Goal: Information Seeking & Learning: Learn about a topic

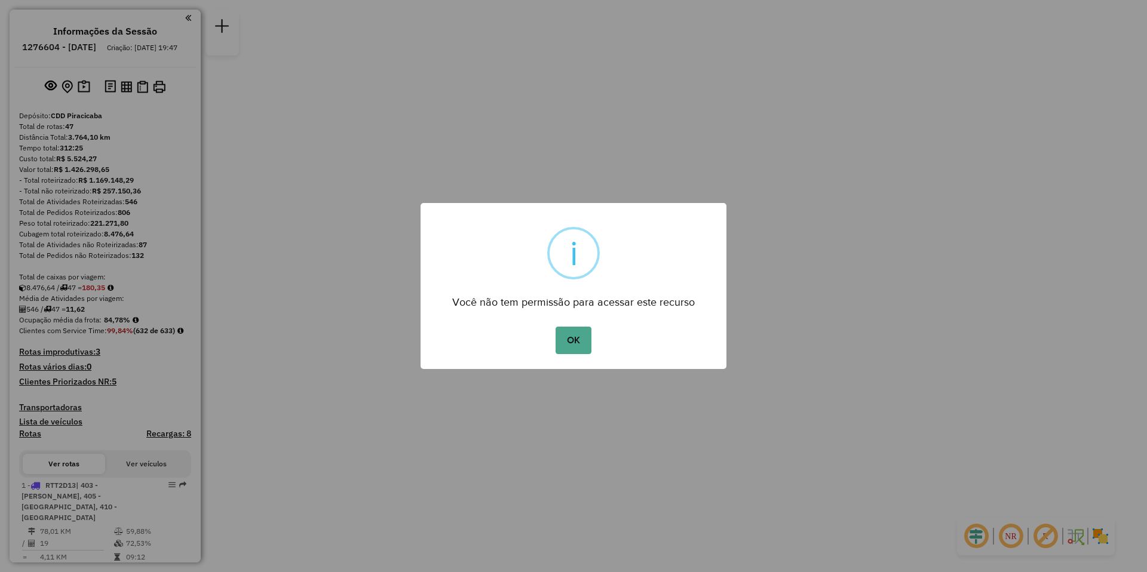
click at [572, 339] on button "OK" at bounding box center [573, 340] width 35 height 27
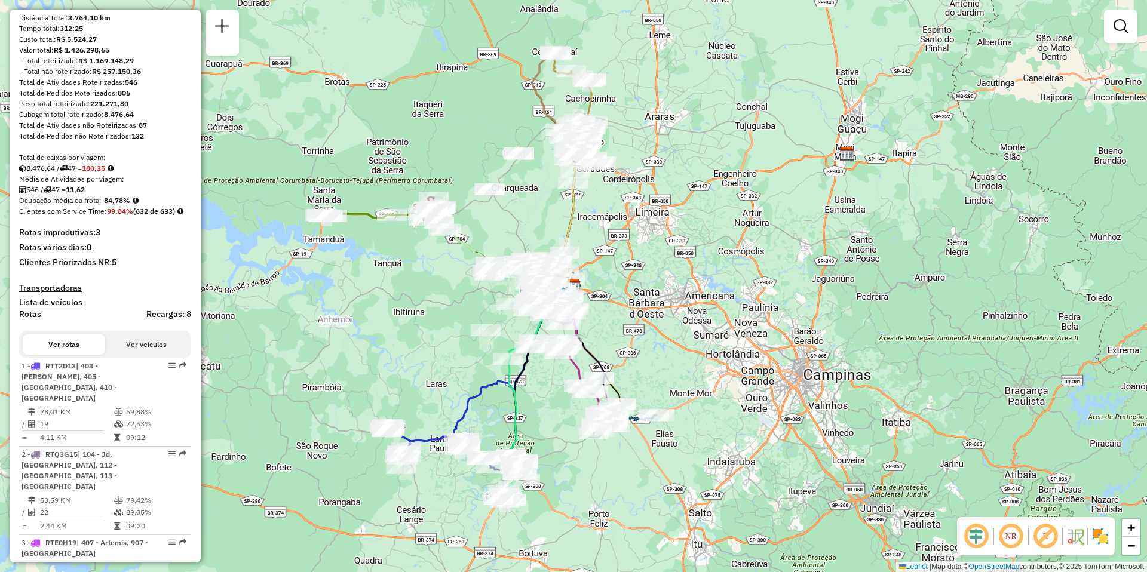
scroll to position [179, 0]
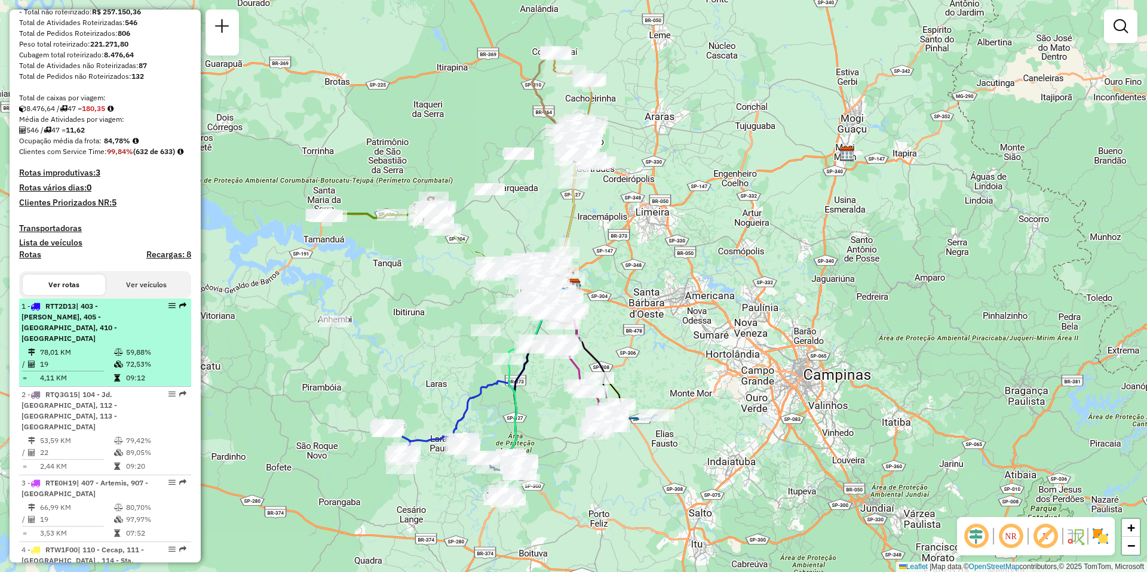
select select "**********"
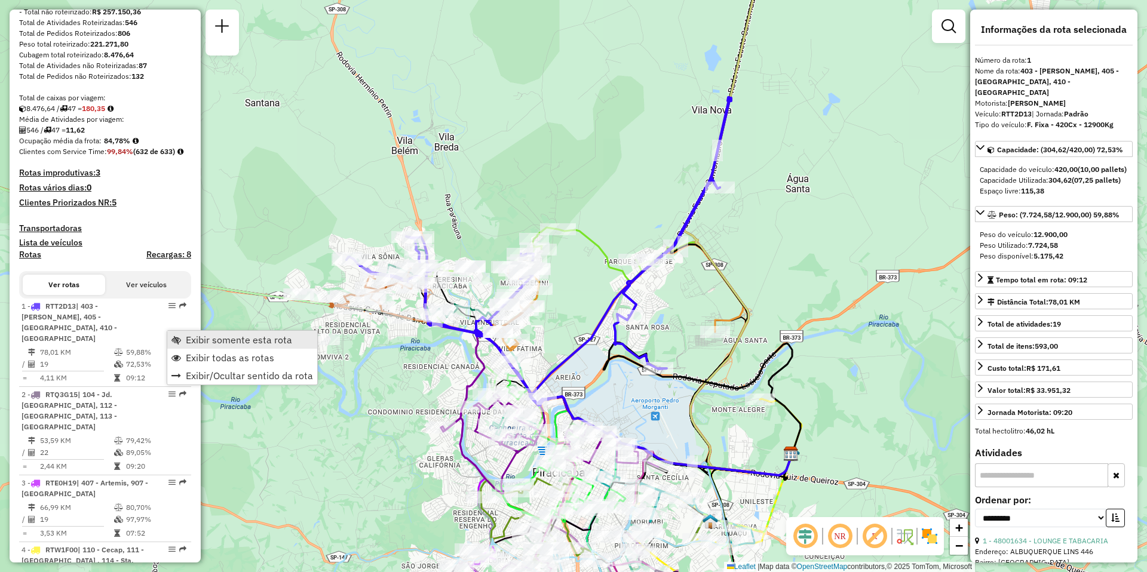
click at [232, 341] on span "Exibir somente esta rota" at bounding box center [239, 340] width 106 height 10
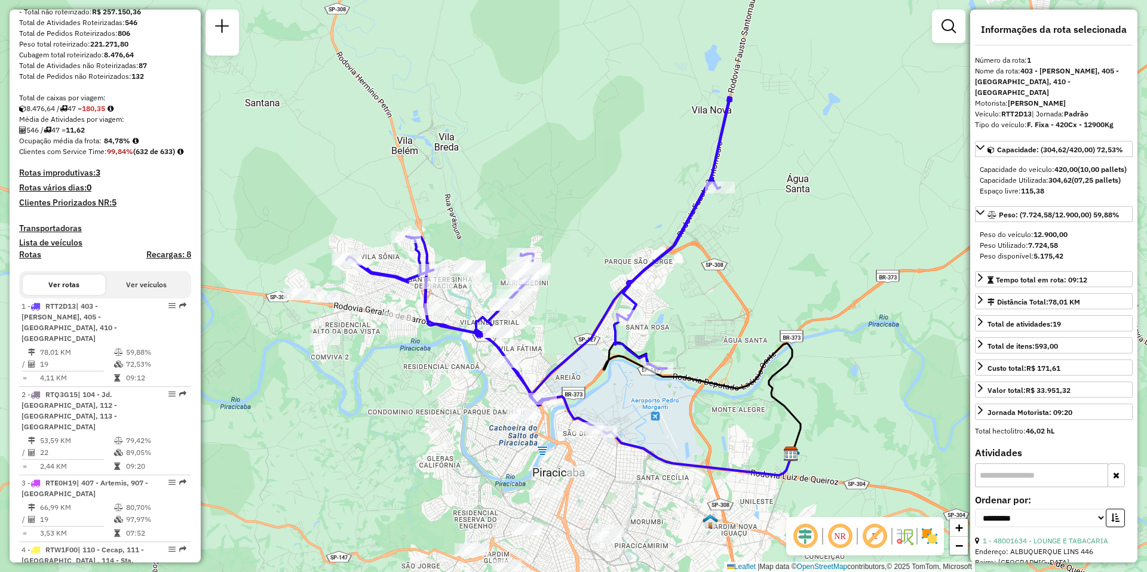
click at [847, 534] on em at bounding box center [840, 536] width 29 height 29
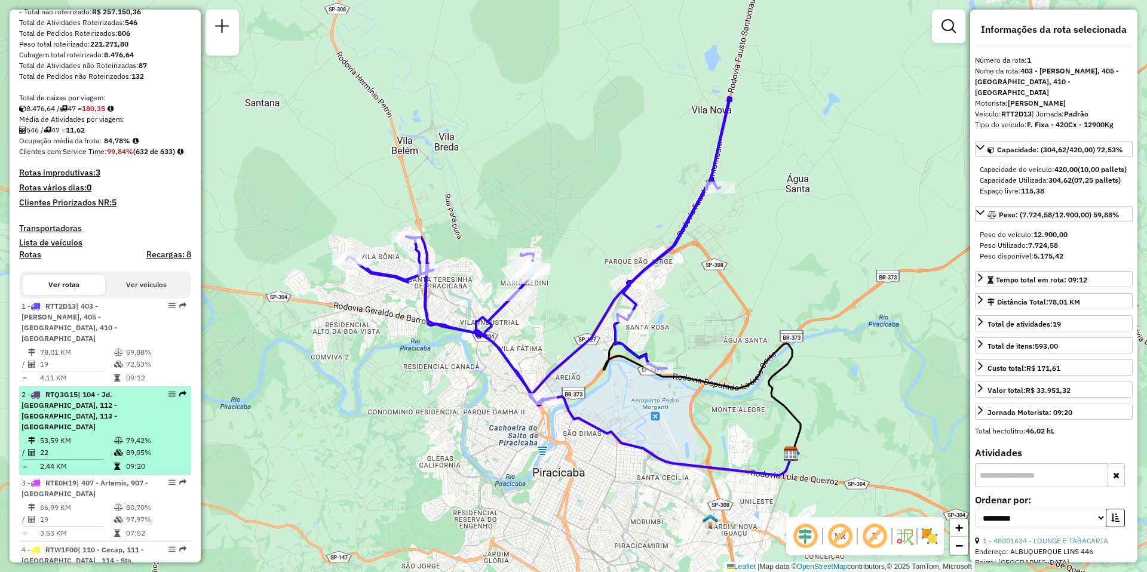
click at [59, 442] on td "53,59 KM" at bounding box center [76, 441] width 74 height 12
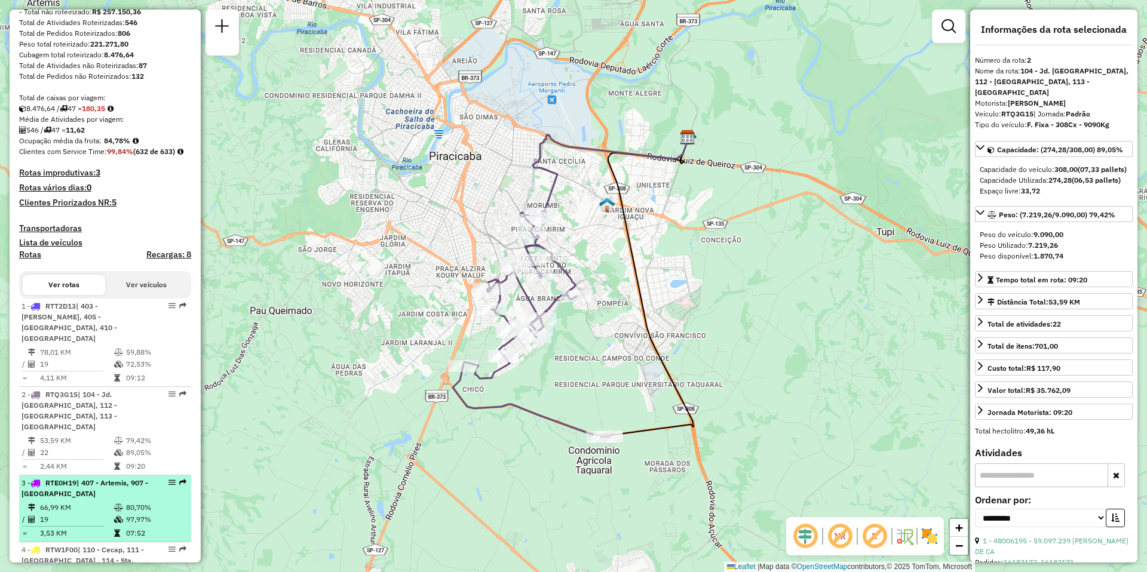
click at [63, 510] on td "66,99 KM" at bounding box center [76, 508] width 74 height 12
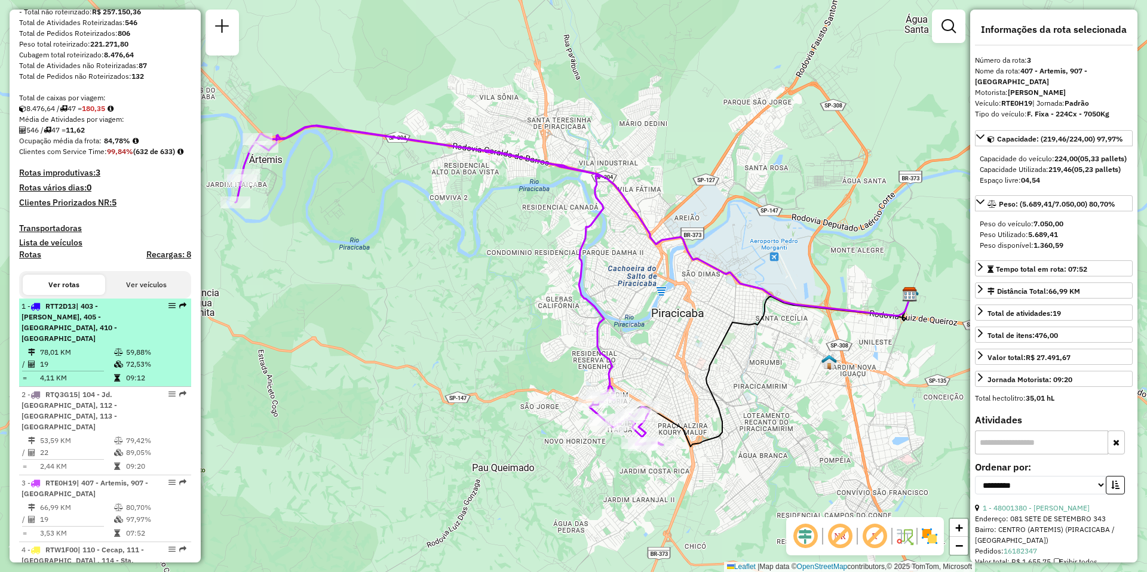
click at [42, 344] on div "1 - RTT2D13 | 403 - [PERSON_NAME], 405 - [GEOGRAPHIC_DATA], 410 - [GEOGRAPHIC_D…" at bounding box center [85, 322] width 127 height 43
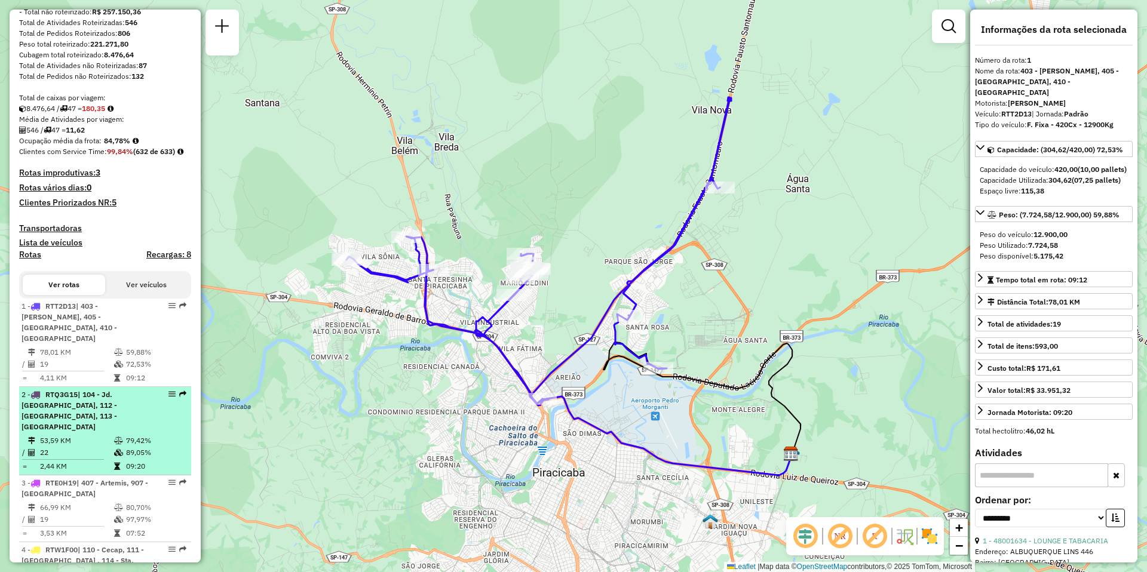
scroll to position [299, 0]
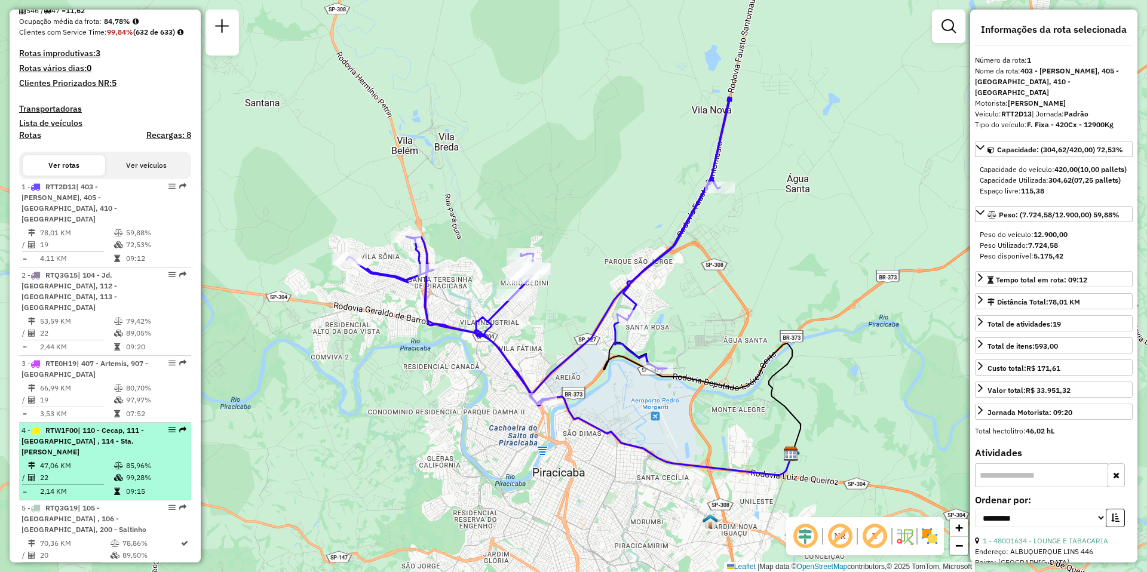
click at [69, 460] on td "47,06 KM" at bounding box center [76, 466] width 74 height 12
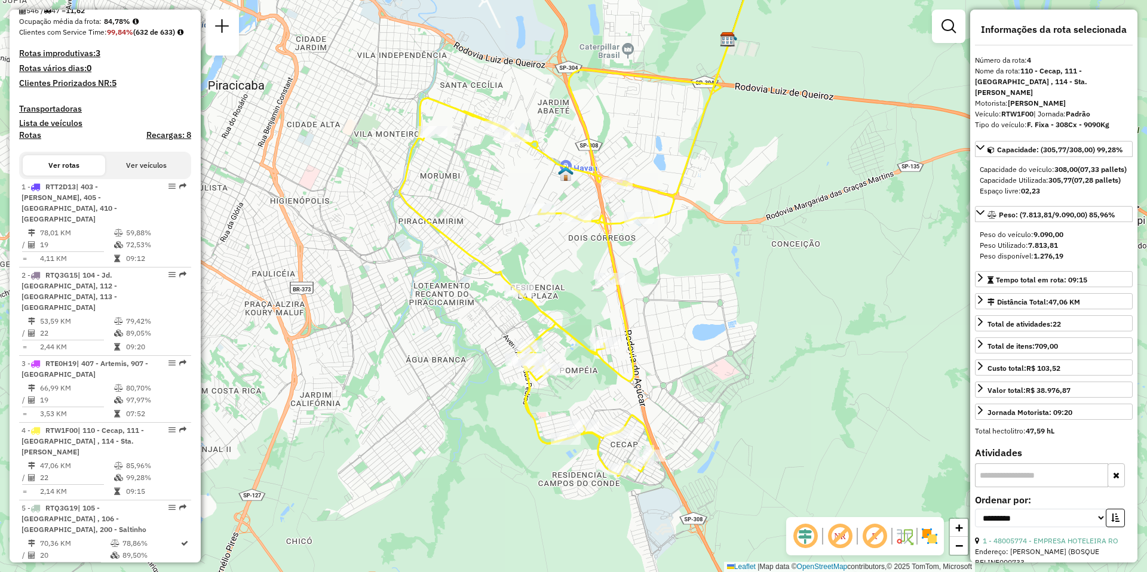
drag, startPoint x: 367, startPoint y: 436, endPoint x: 368, endPoint y: 352, distance: 83.7
click at [368, 352] on div "Janela de atendimento Grade de atendimento Capacidade Transportadoras Veículos …" at bounding box center [573, 286] width 1147 height 572
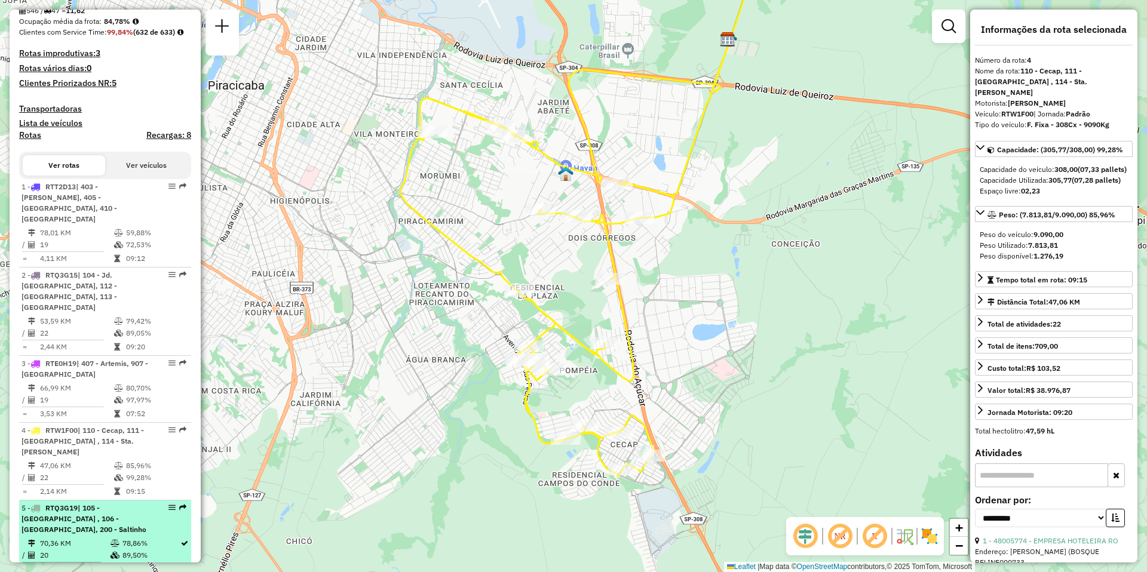
click at [51, 538] on td "70,36 KM" at bounding box center [74, 544] width 71 height 12
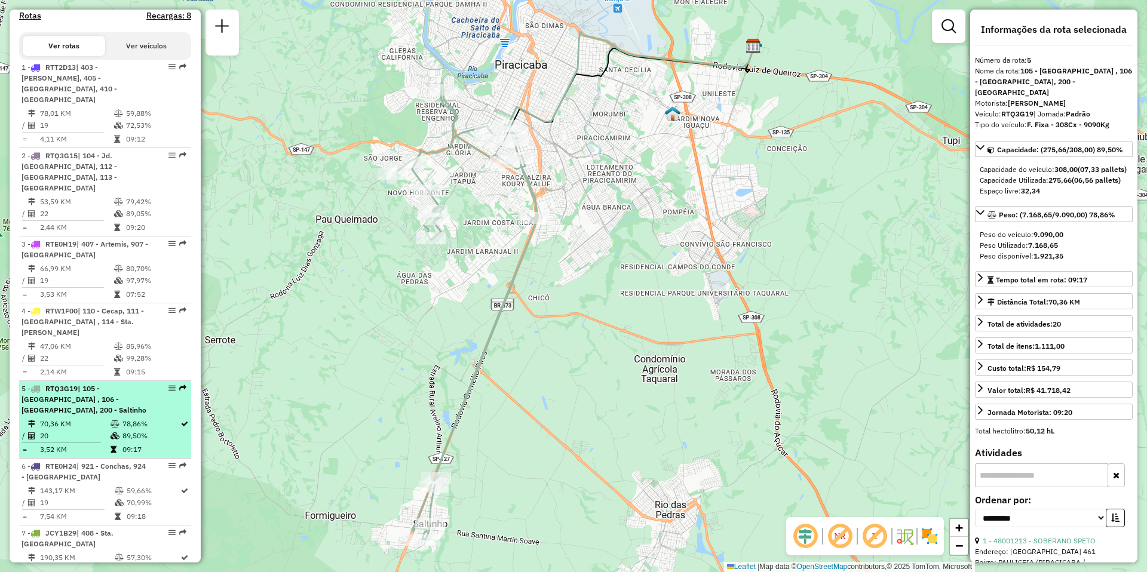
scroll to position [478, 0]
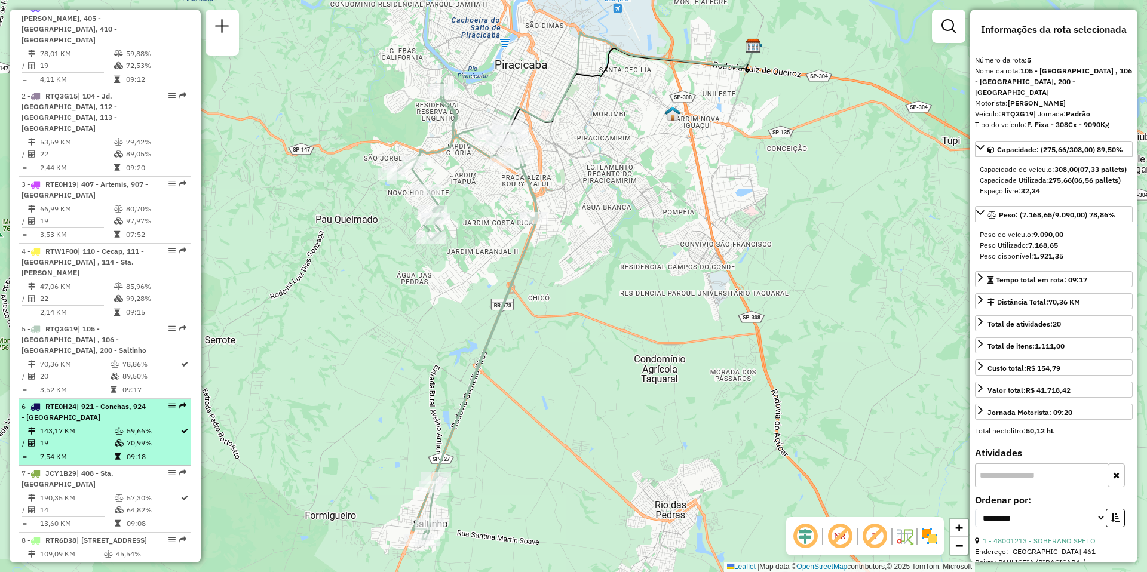
click at [79, 425] on td "143,17 KM" at bounding box center [76, 431] width 75 height 12
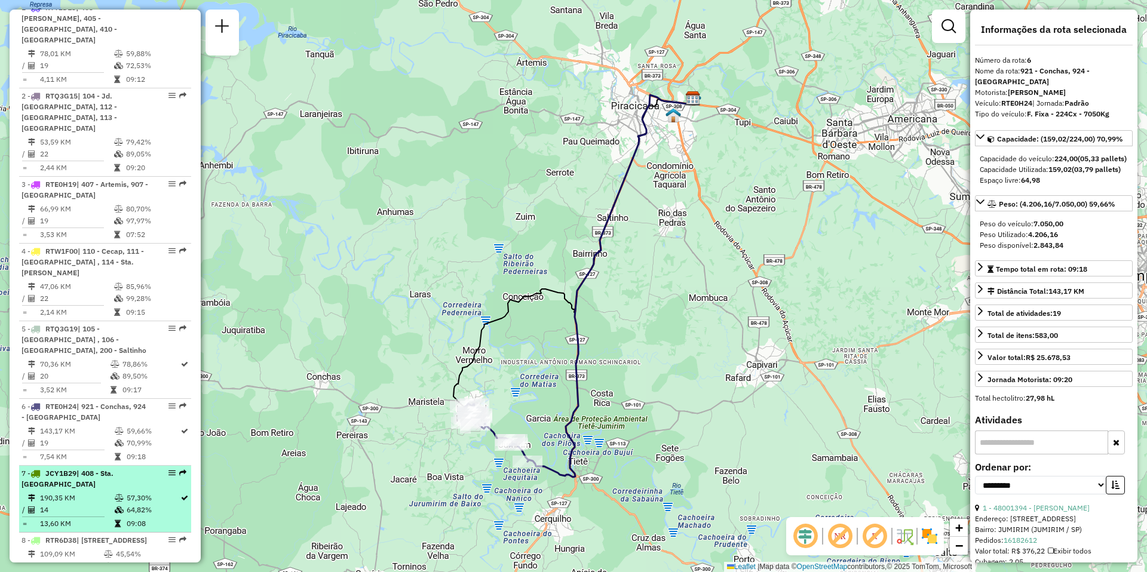
click at [85, 492] on td "190,35 KM" at bounding box center [76, 498] width 75 height 12
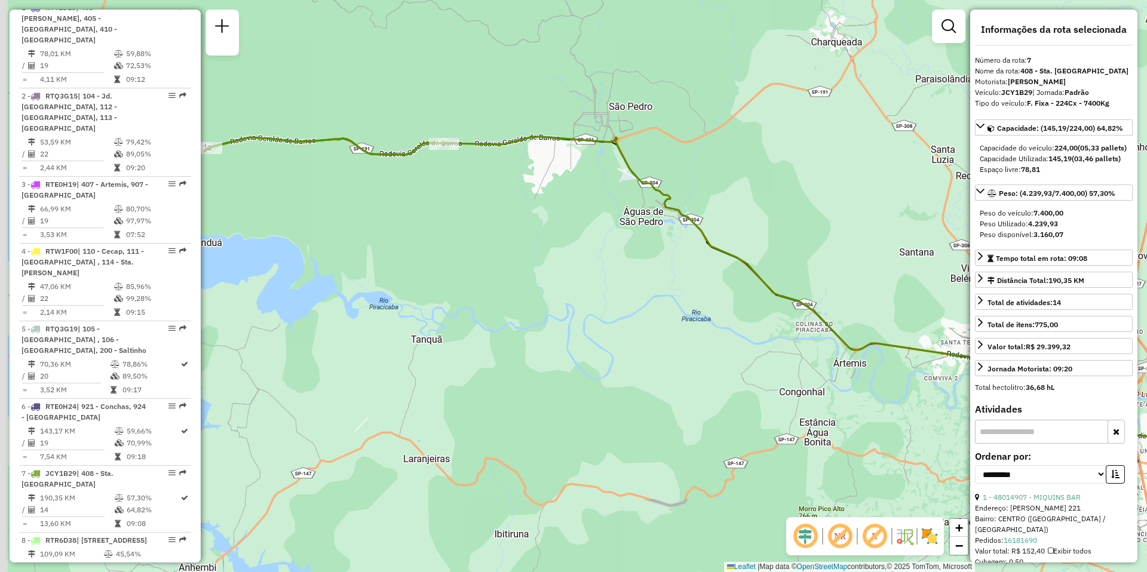
drag, startPoint x: 398, startPoint y: 370, endPoint x: 713, endPoint y: 366, distance: 315.5
click at [702, 367] on div "Janela de atendimento Grade de atendimento Capacidade Transportadoras Veículos …" at bounding box center [573, 286] width 1147 height 572
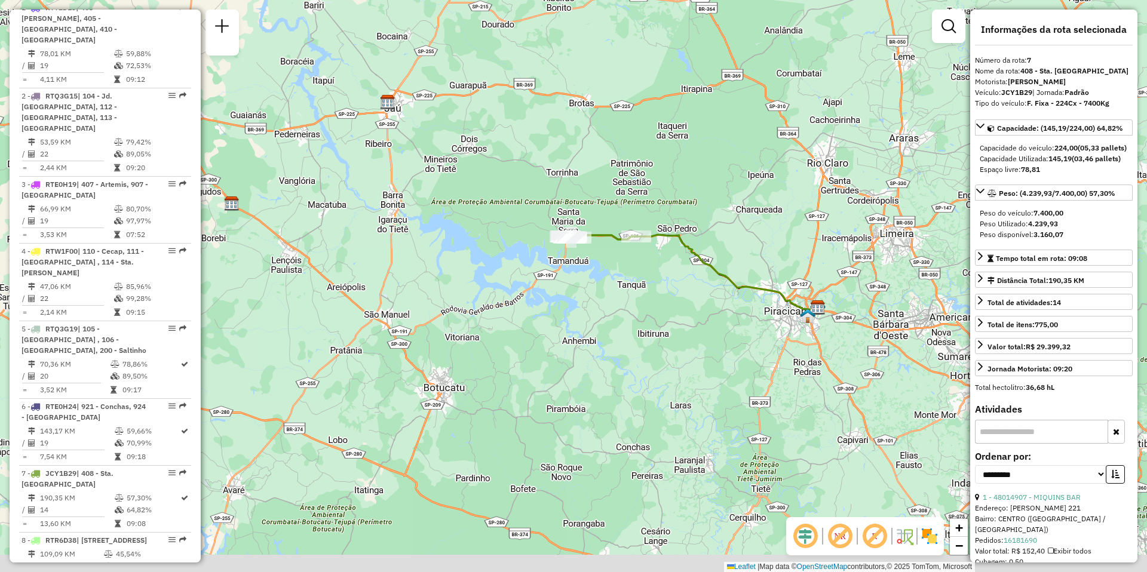
drag, startPoint x: 837, startPoint y: 389, endPoint x: 744, endPoint y: 342, distance: 104.2
click at [744, 342] on div "Janela de atendimento Grade de atendimento Capacidade Transportadoras Veículos …" at bounding box center [573, 286] width 1147 height 572
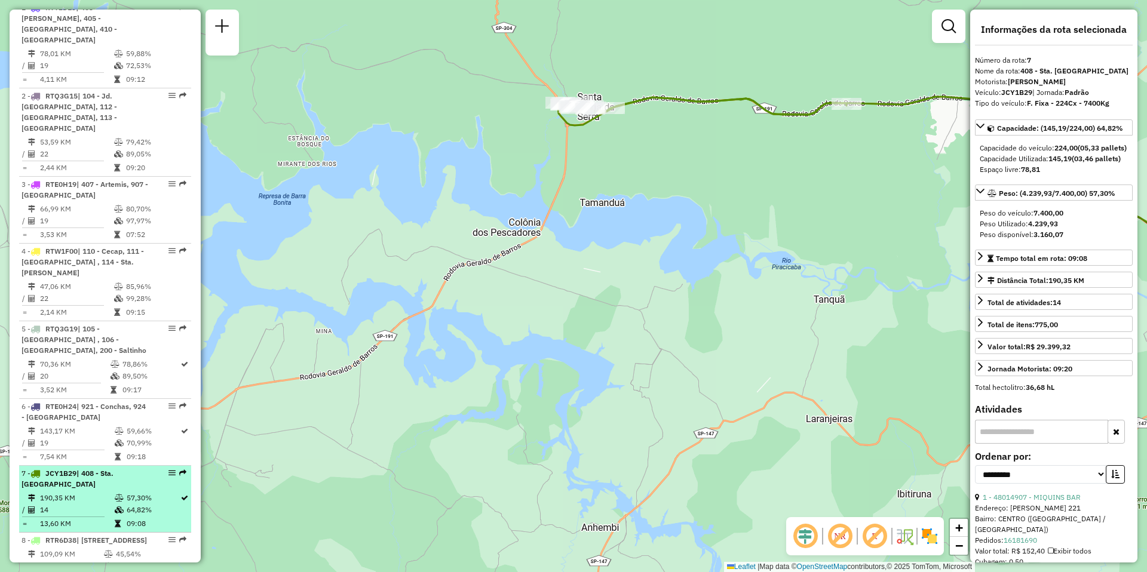
scroll to position [597, 0]
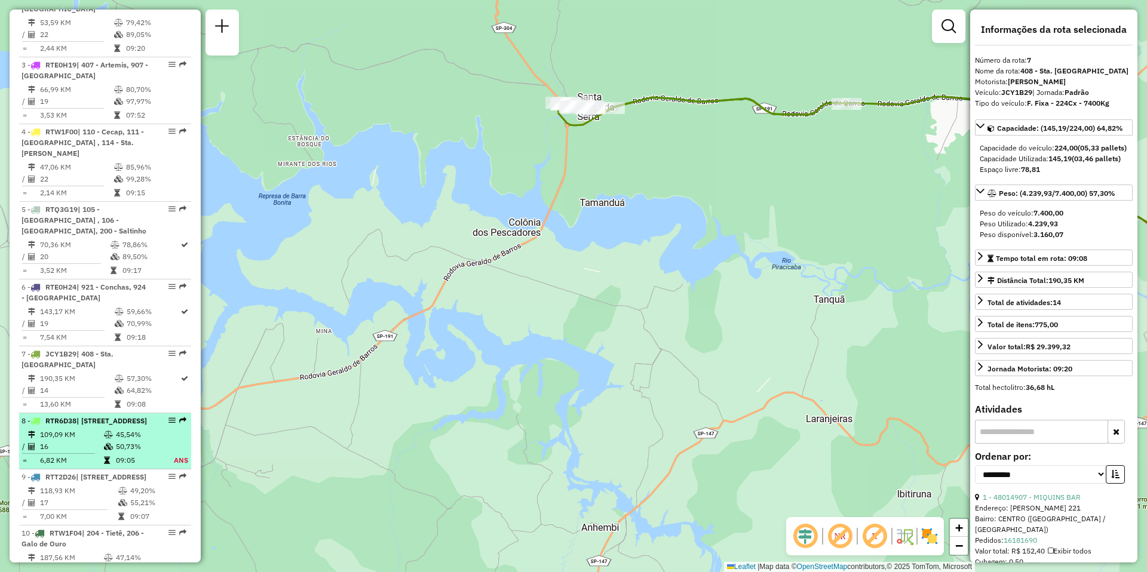
click at [76, 416] on span "| [STREET_ADDRESS]" at bounding box center [111, 420] width 71 height 9
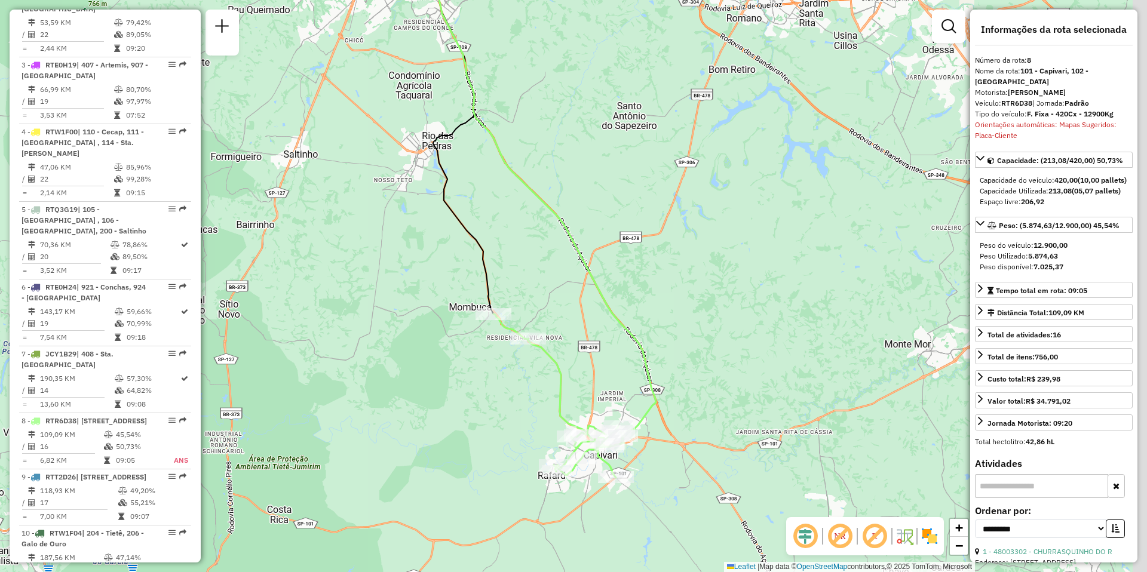
drag, startPoint x: 665, startPoint y: 382, endPoint x: 628, endPoint y: 293, distance: 97.0
click at [628, 293] on div "Janela de atendimento Grade de atendimento Capacidade Transportadoras Veículos …" at bounding box center [573, 286] width 1147 height 572
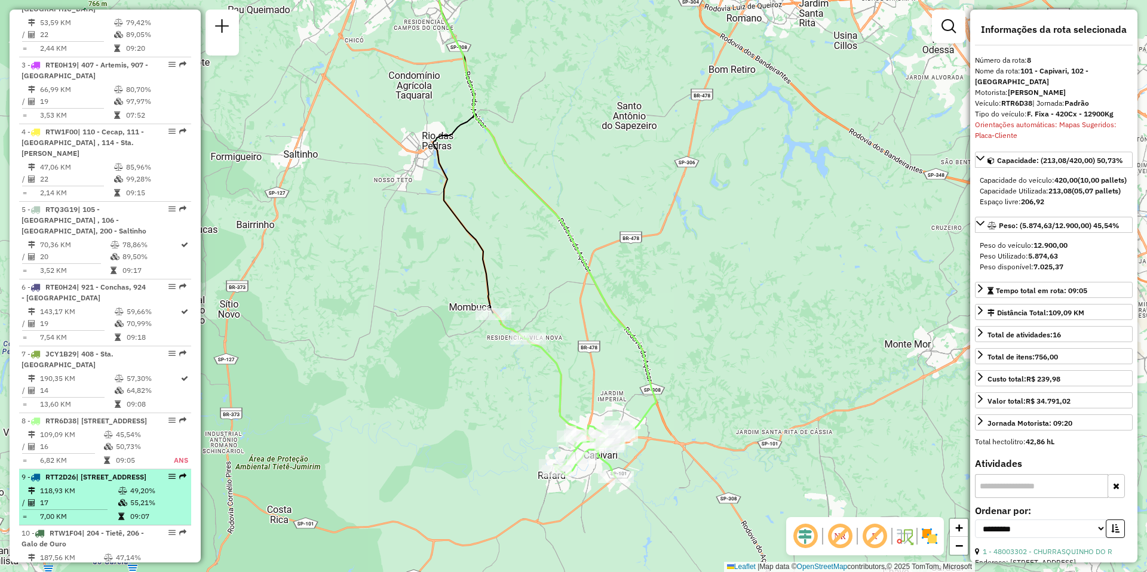
click at [81, 478] on span "| [STREET_ADDRESS]" at bounding box center [111, 477] width 71 height 9
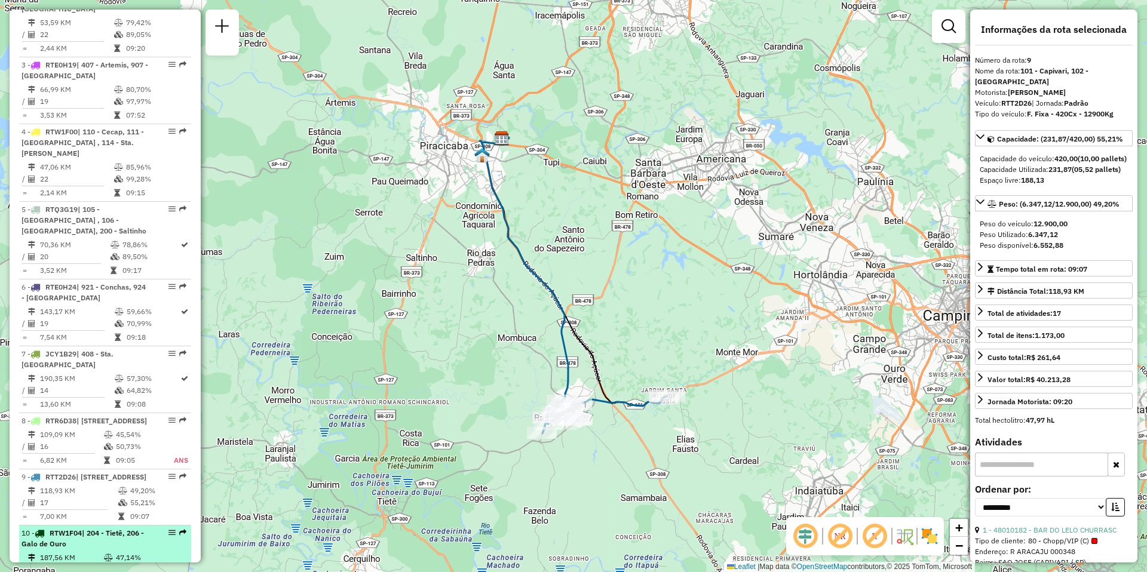
scroll to position [657, 0]
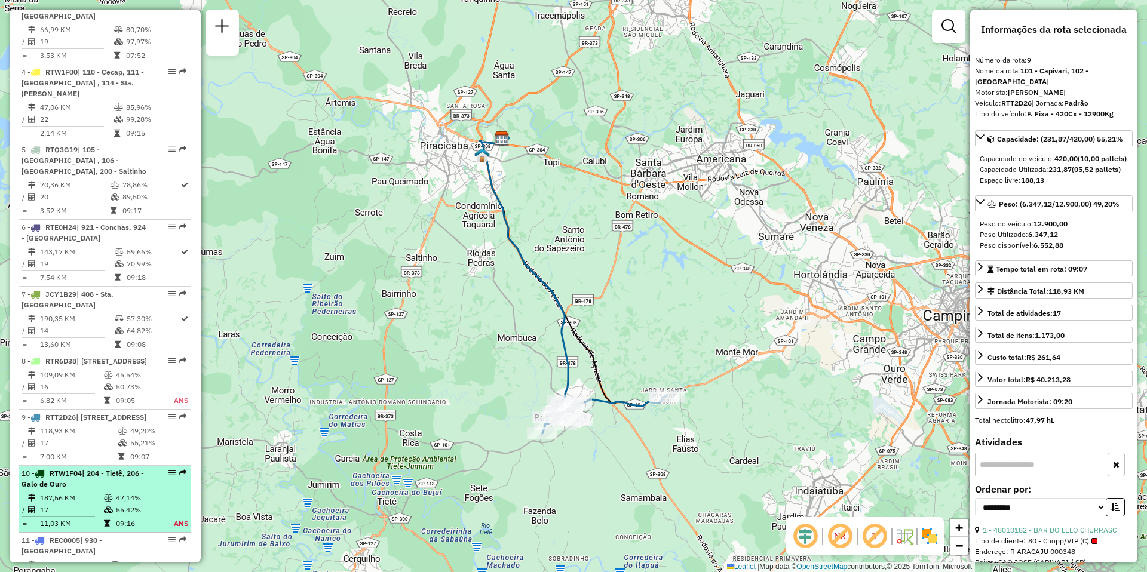
click at [38, 494] on td at bounding box center [33, 498] width 12 height 12
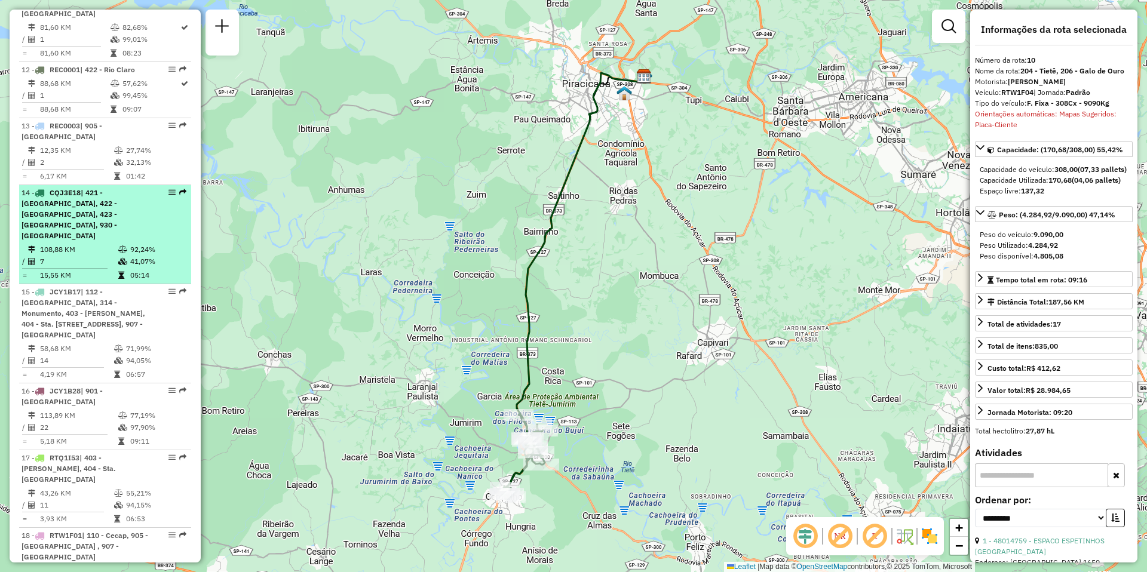
scroll to position [1255, 0]
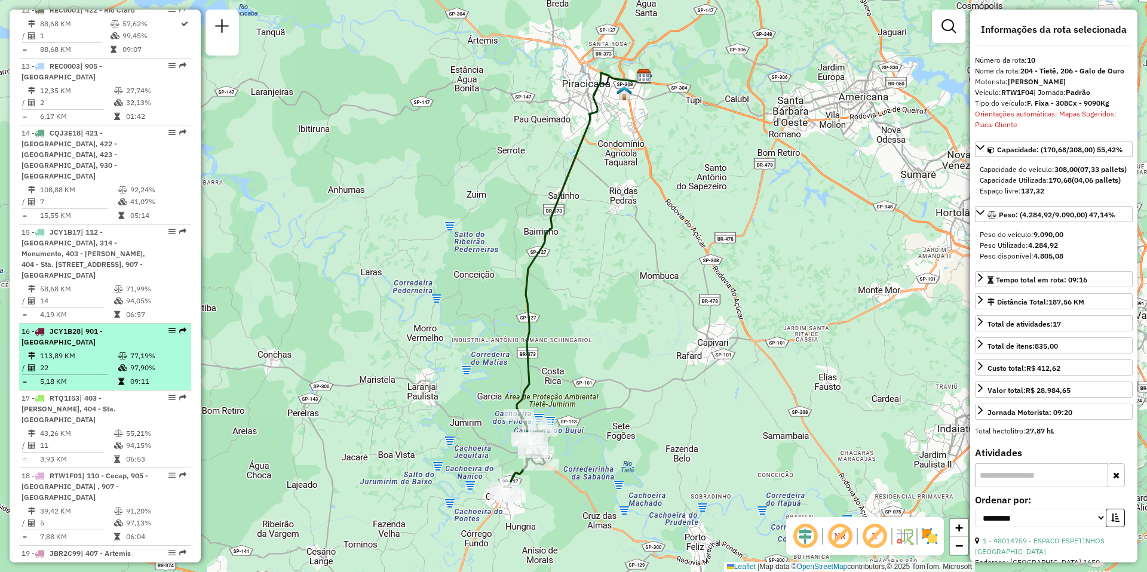
click at [66, 350] on td "113,89 KM" at bounding box center [78, 356] width 78 height 12
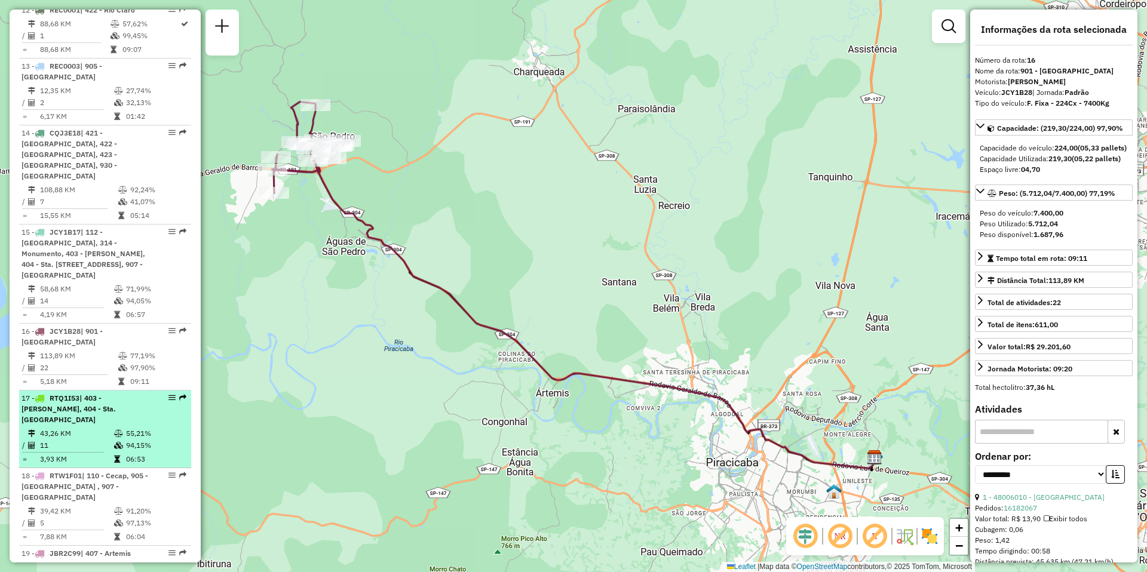
click at [68, 440] on td "11" at bounding box center [76, 446] width 74 height 12
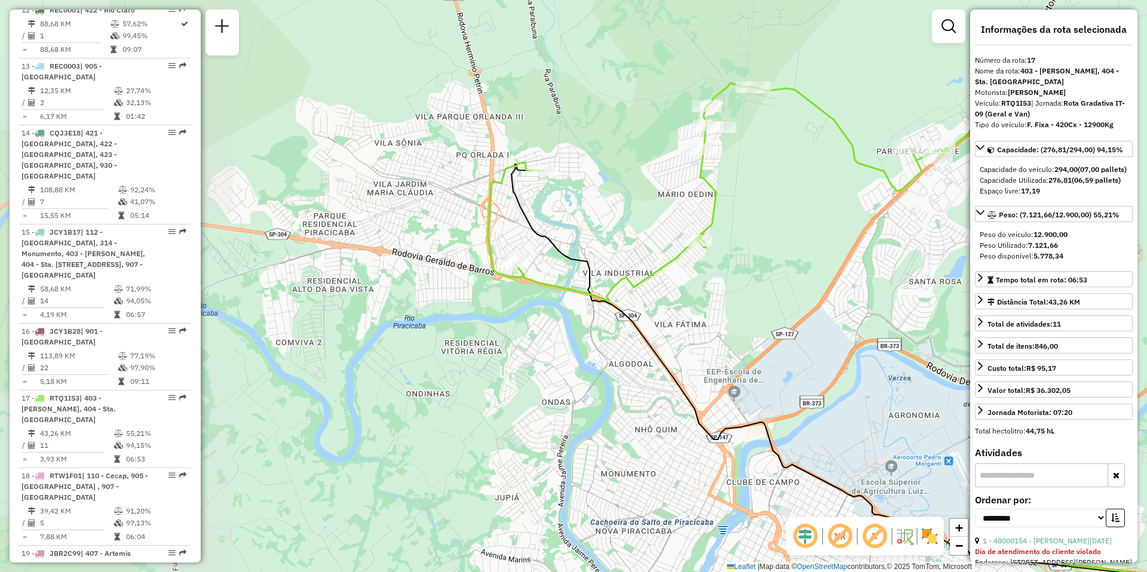
drag, startPoint x: 453, startPoint y: 382, endPoint x: 736, endPoint y: 432, distance: 286.4
click at [736, 432] on icon at bounding box center [866, 376] width 711 height 425
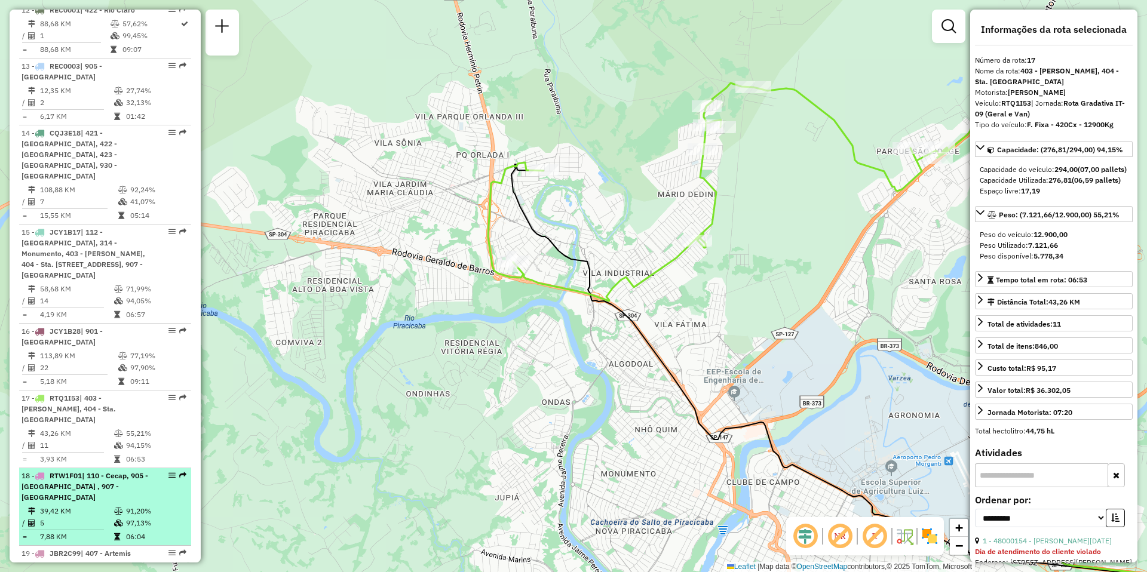
click at [91, 471] on div "18 - RTW1F01 | 110 - Cecap, [GEOGRAPHIC_DATA] , 907 - [GEOGRAPHIC_DATA]" at bounding box center [85, 487] width 127 height 32
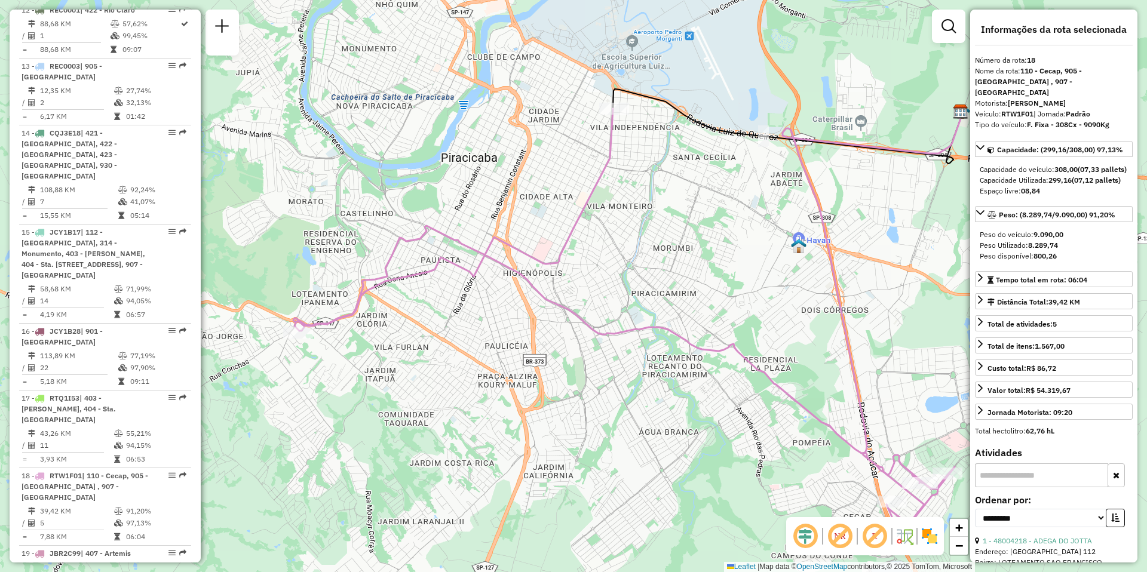
drag, startPoint x: 473, startPoint y: 381, endPoint x: 528, endPoint y: 406, distance: 60.2
click at [528, 406] on div "Janela de atendimento Grade de atendimento Capacidade Transportadoras Veículos …" at bounding box center [573, 286] width 1147 height 572
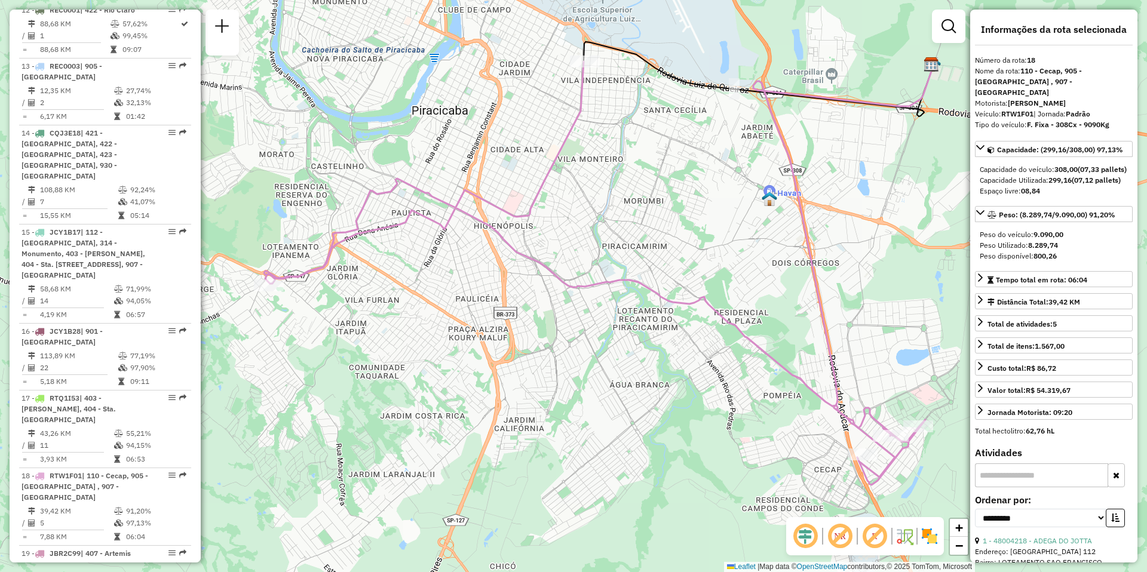
drag, startPoint x: 528, startPoint y: 406, endPoint x: 499, endPoint y: 358, distance: 55.5
click at [499, 358] on div "Janela de atendimento Grade de atendimento Capacidade Transportadoras Veículos …" at bounding box center [573, 286] width 1147 height 572
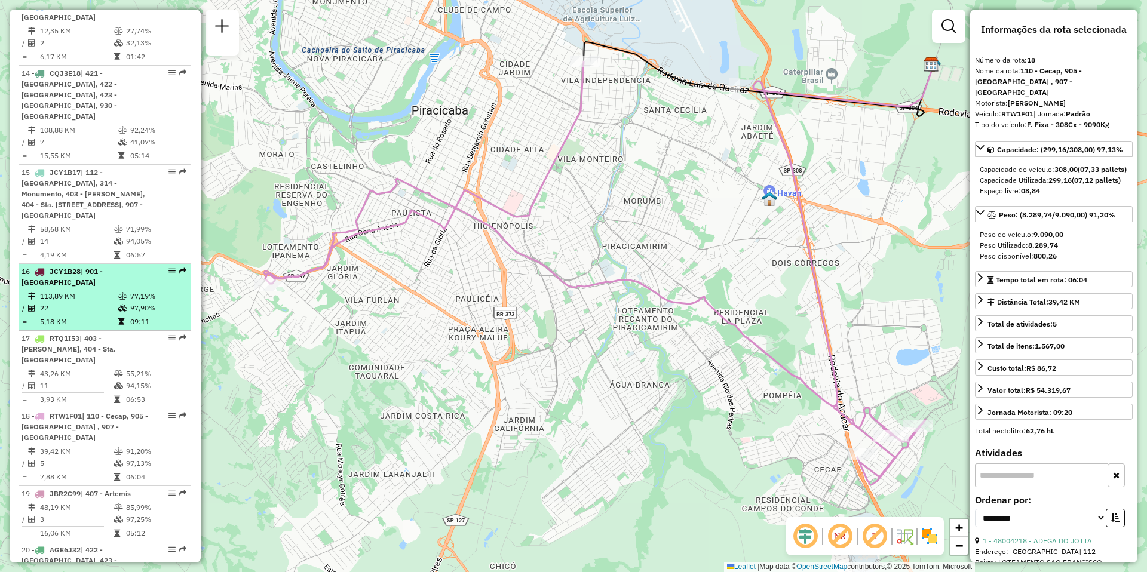
scroll to position [1374, 0]
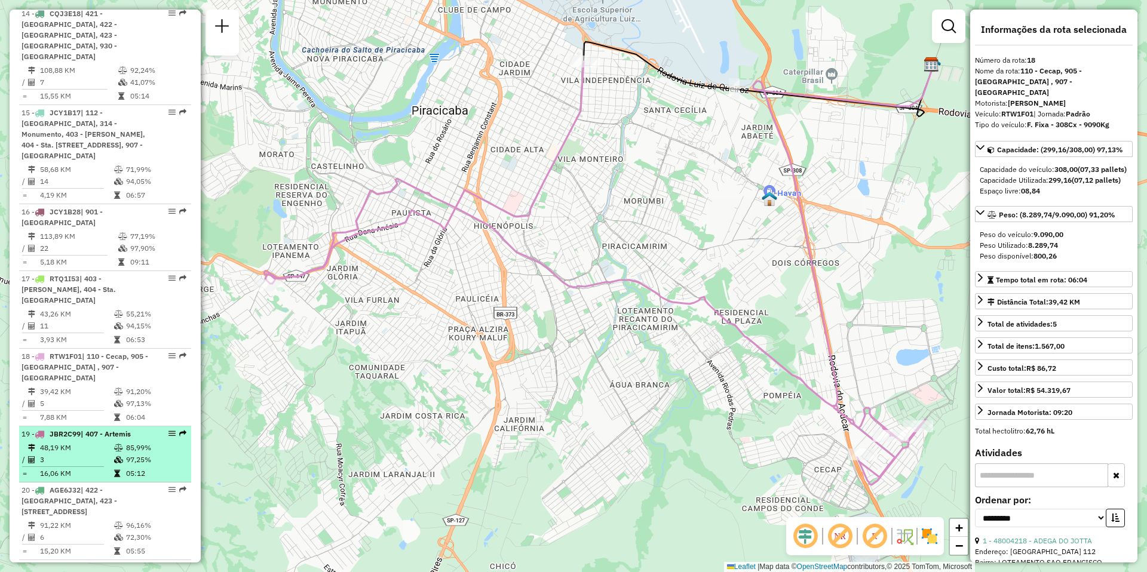
click at [47, 454] on td "3" at bounding box center [76, 460] width 74 height 12
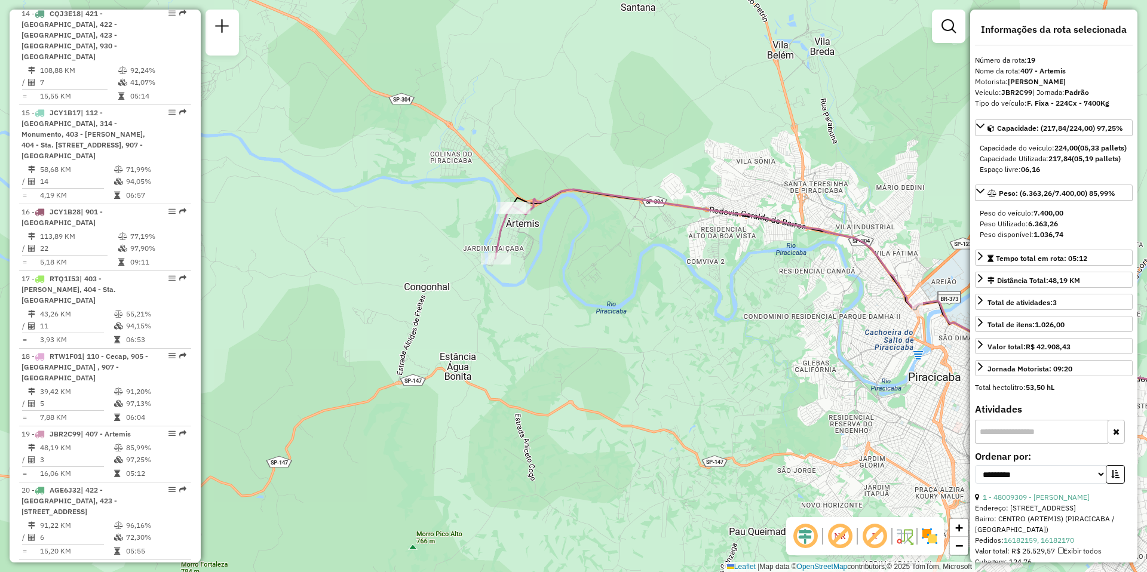
drag, startPoint x: 304, startPoint y: 312, endPoint x: 548, endPoint y: 308, distance: 244.4
click at [548, 308] on div "Janela de atendimento Grade de atendimento Capacidade Transportadoras Veículos …" at bounding box center [573, 286] width 1147 height 572
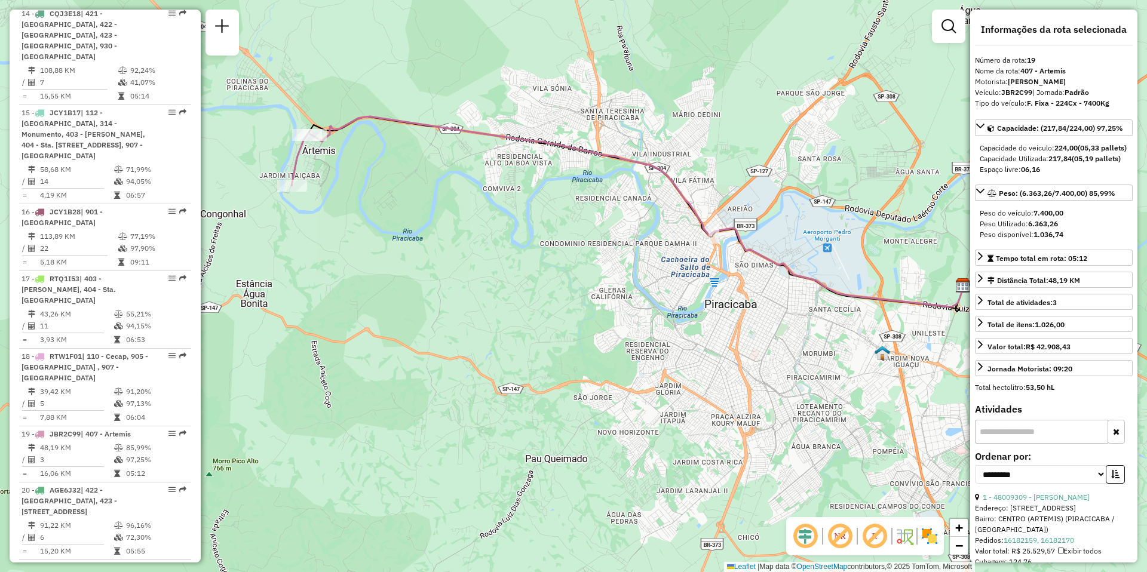
drag, startPoint x: 731, startPoint y: 363, endPoint x: 528, endPoint y: 290, distance: 216.4
click at [528, 290] on div "Janela de atendimento Grade de atendimento Capacidade Transportadoras Veículos …" at bounding box center [573, 286] width 1147 height 572
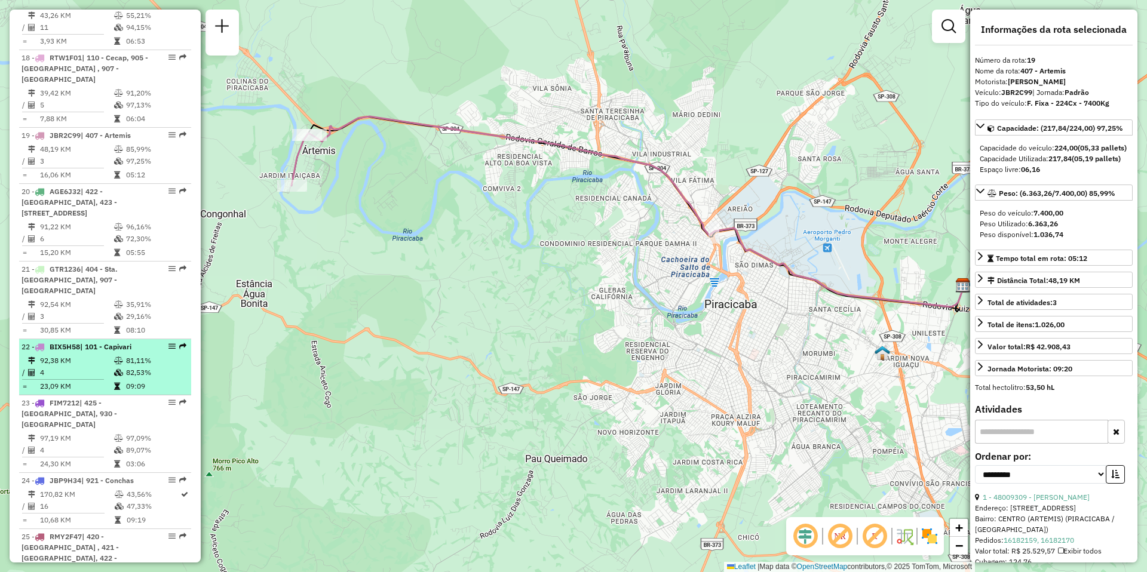
scroll to position [1733, 0]
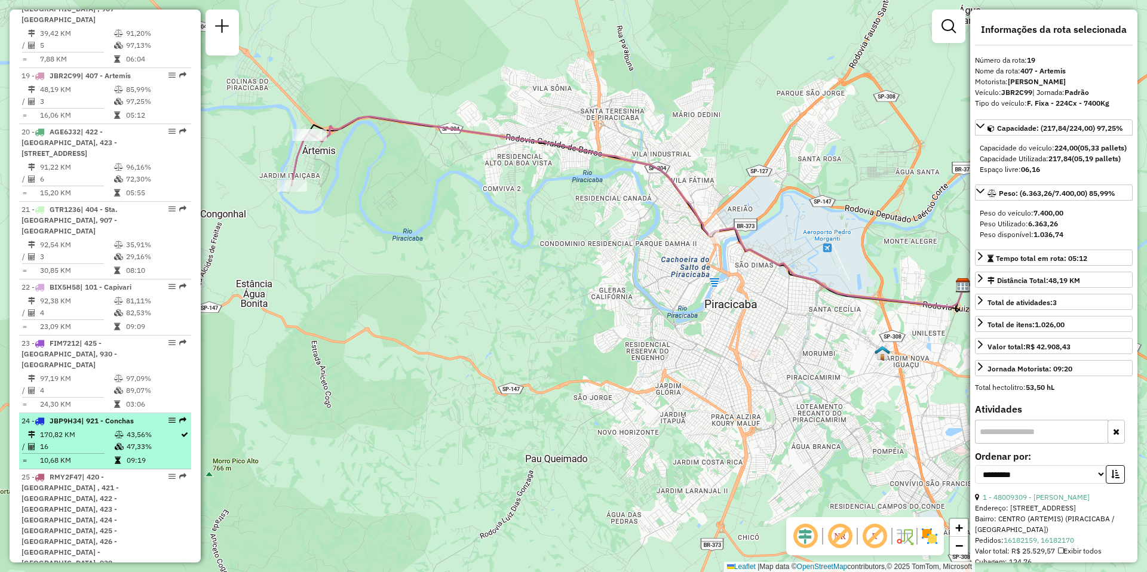
click at [86, 441] on td "16" at bounding box center [76, 447] width 75 height 12
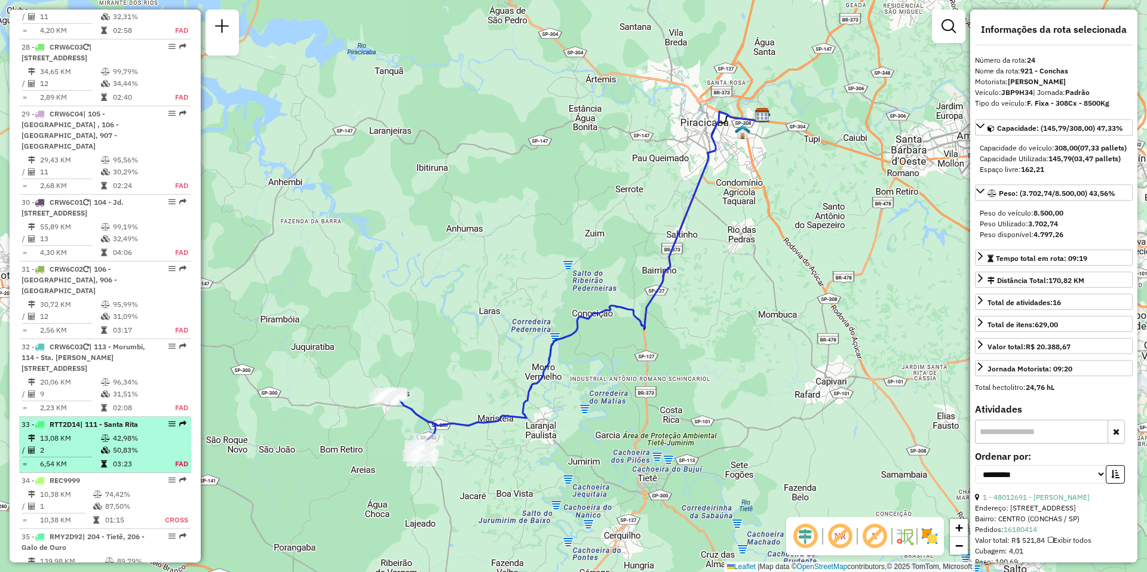
click at [65, 445] on td "2" at bounding box center [69, 451] width 61 height 12
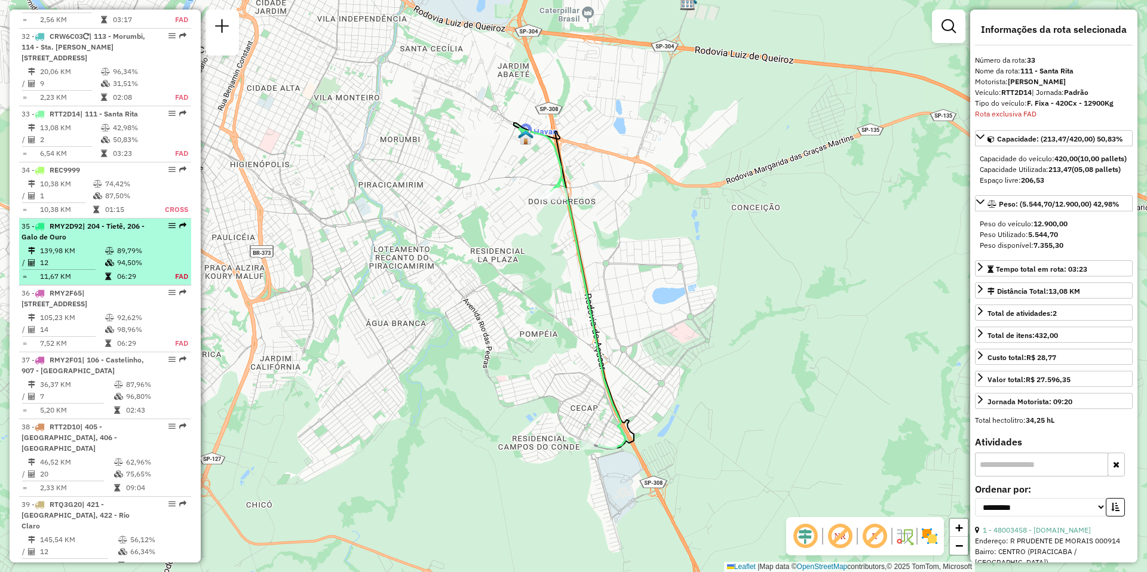
scroll to position [2701, 0]
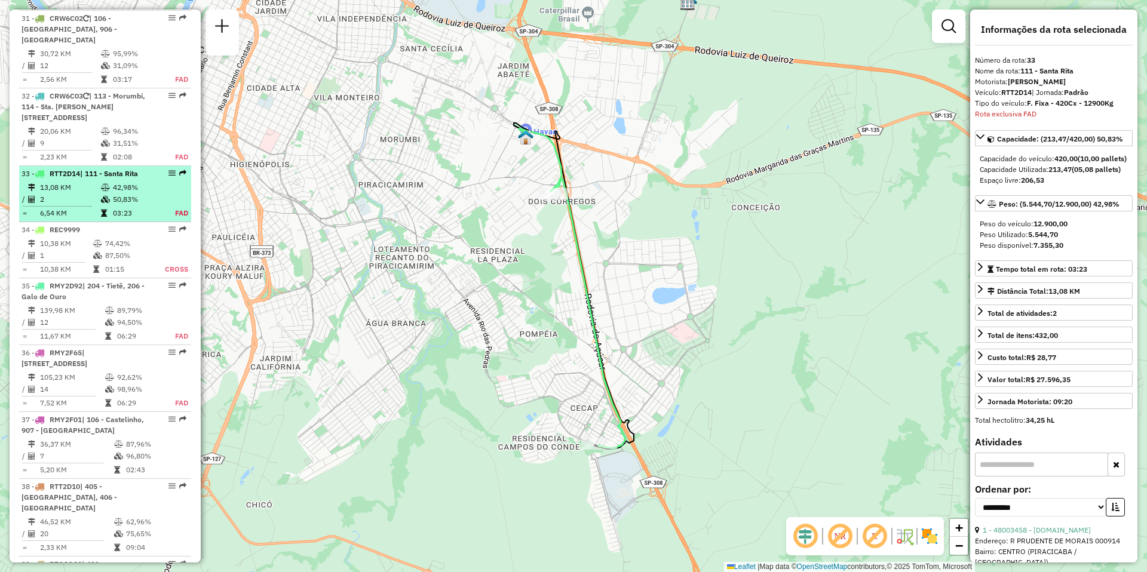
click at [100, 194] on td at bounding box center [106, 200] width 12 height 12
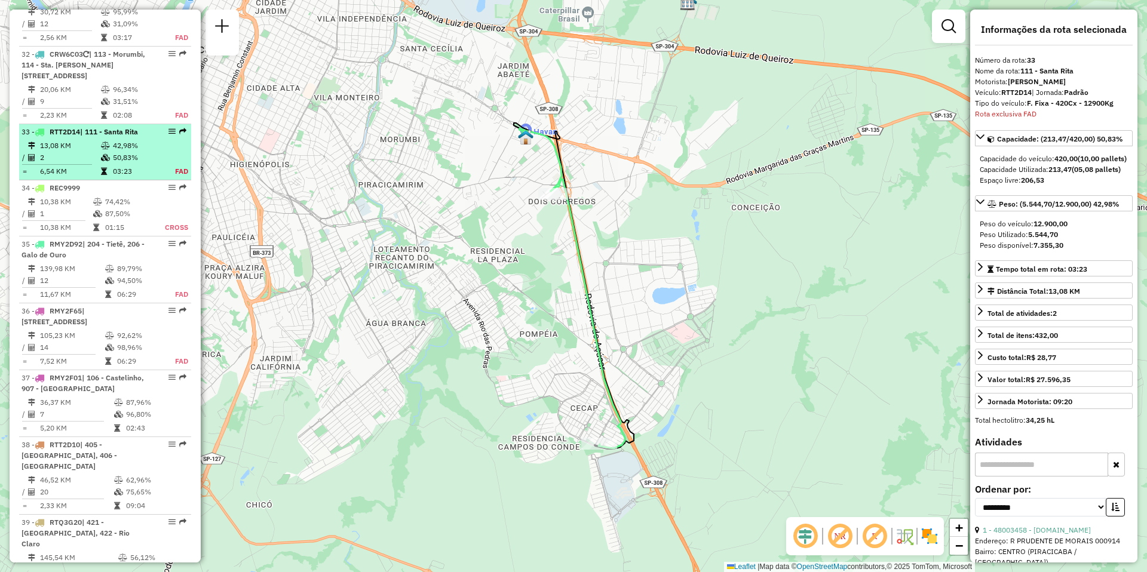
scroll to position [2760, 0]
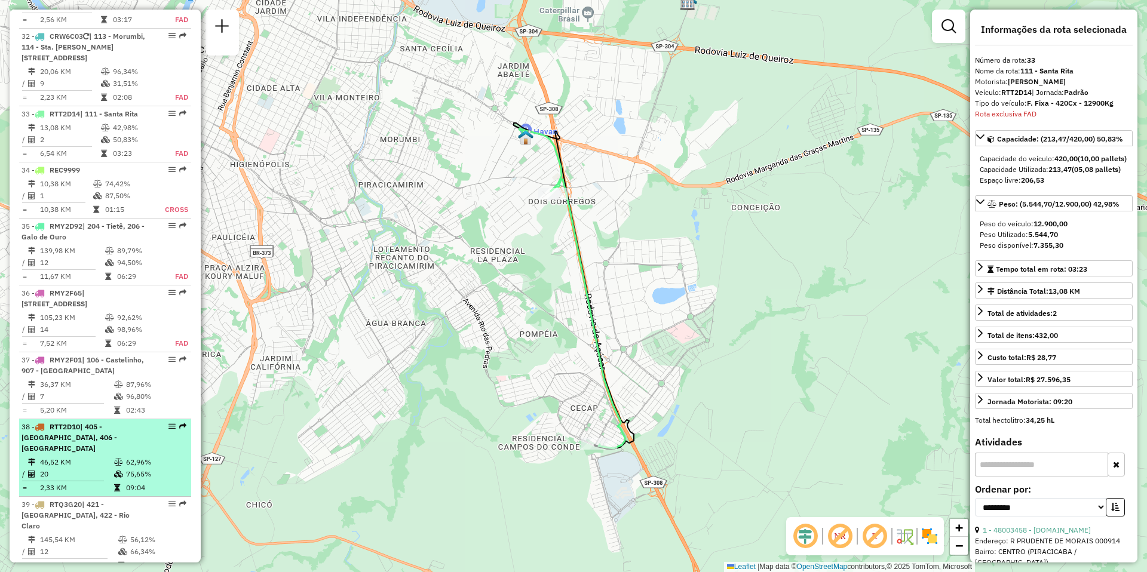
click at [84, 456] on td "46,52 KM" at bounding box center [76, 462] width 74 height 12
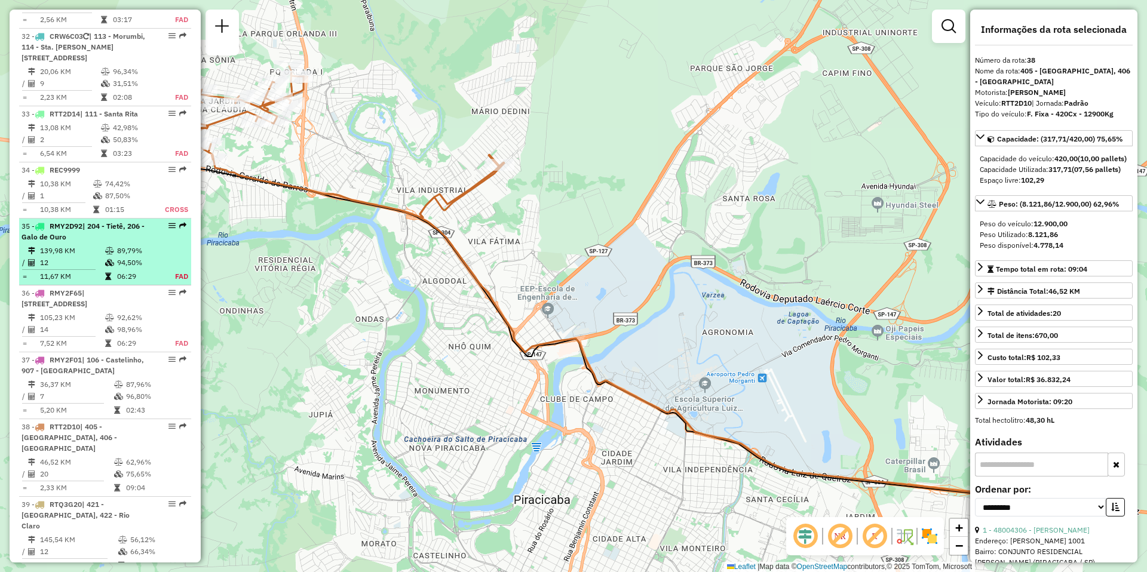
click at [82, 221] on div "35 - RMY2D92 | 204 - Tietê, 206 - Galo de Ouro" at bounding box center [85, 232] width 127 height 22
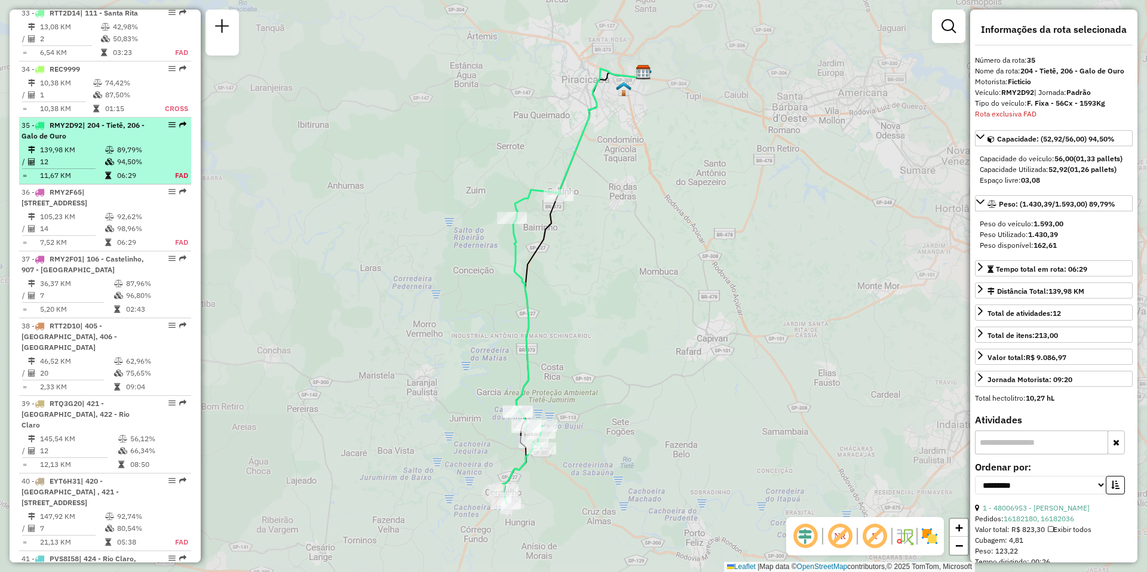
scroll to position [2873, 0]
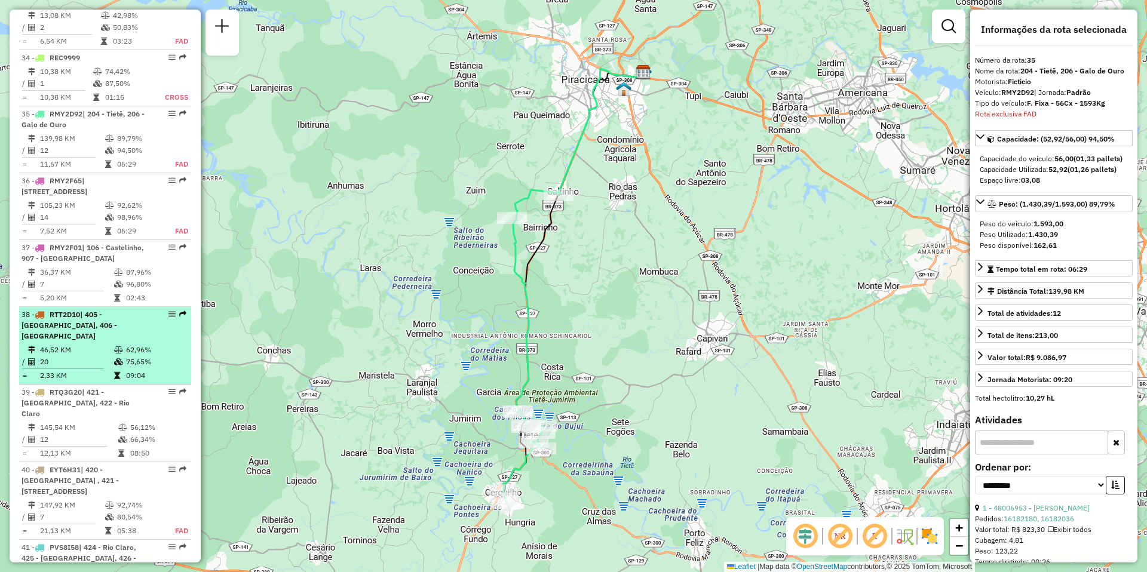
click at [86, 356] on td "20" at bounding box center [76, 362] width 74 height 12
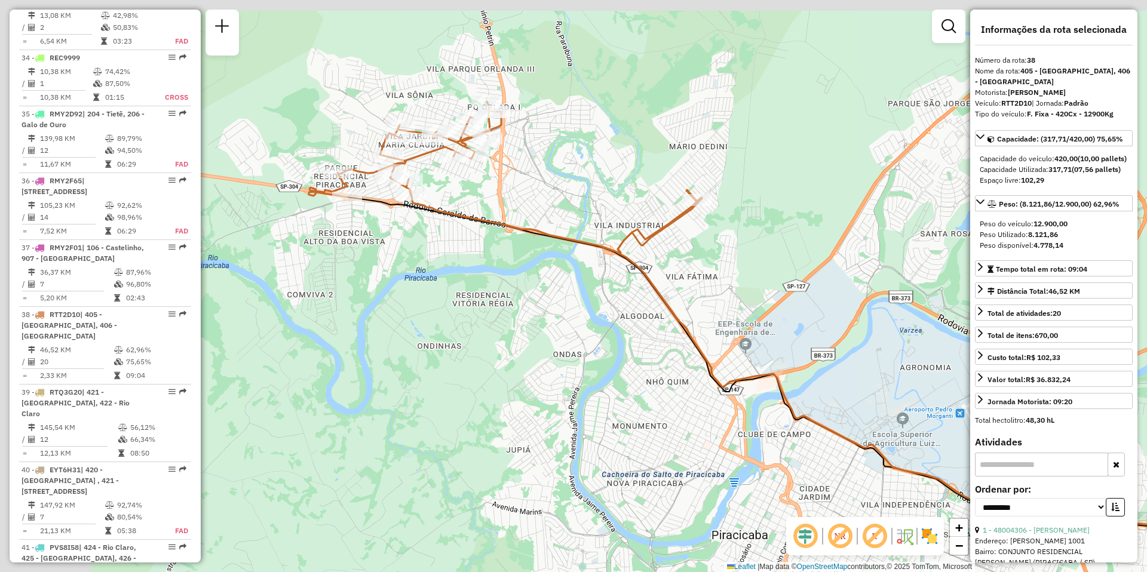
drag, startPoint x: 373, startPoint y: 297, endPoint x: 652, endPoint y: 343, distance: 283.4
click at [652, 343] on div "Janela de atendimento Grade de atendimento Capacidade Transportadoras Veículos …" at bounding box center [573, 286] width 1147 height 572
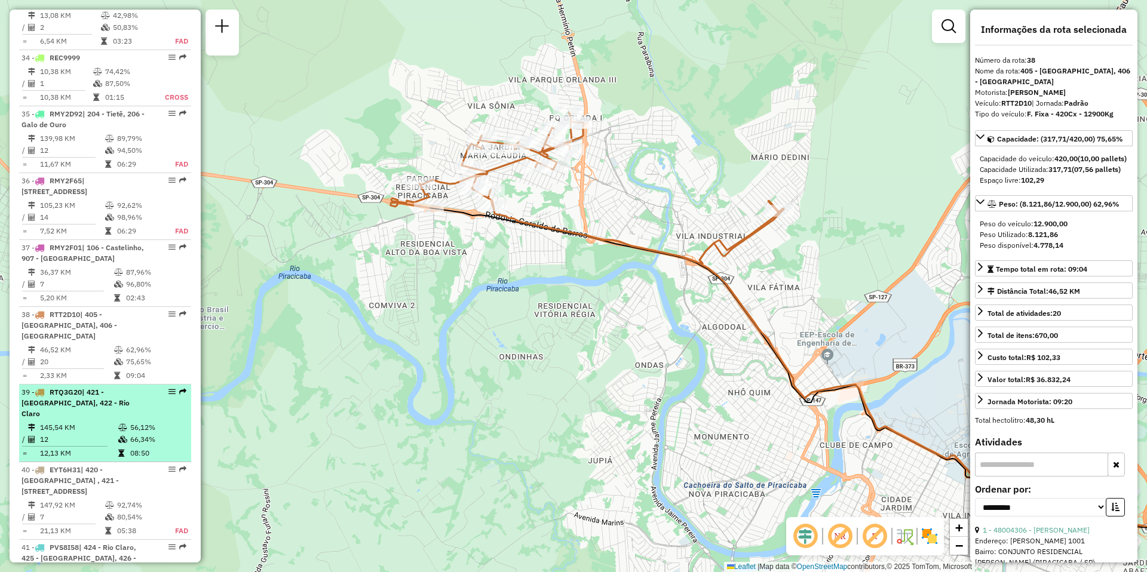
click at [67, 422] on td "145,54 KM" at bounding box center [78, 428] width 78 height 12
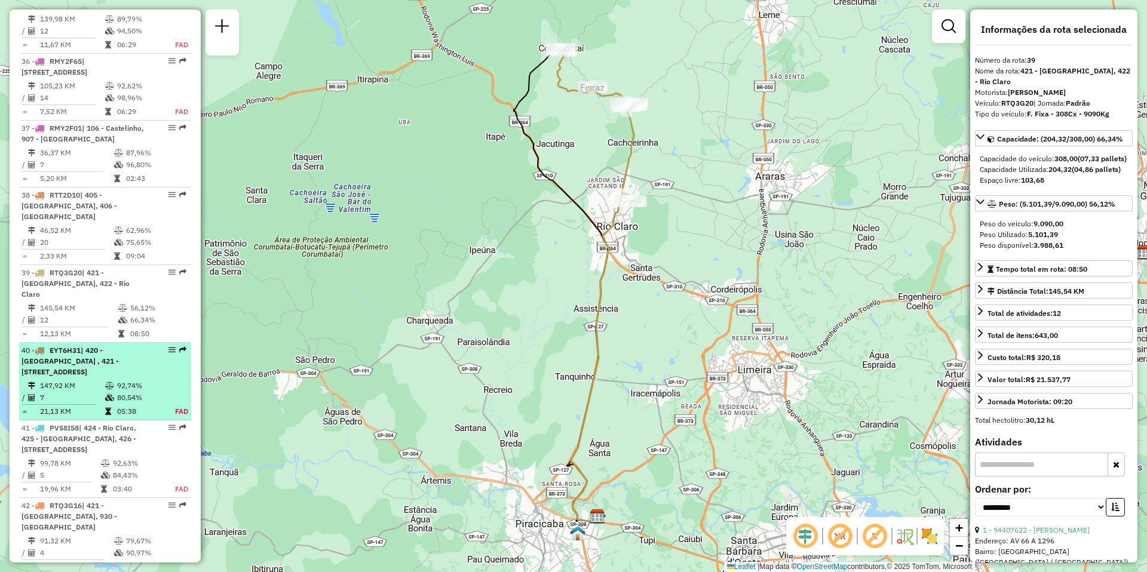
scroll to position [3052, 0]
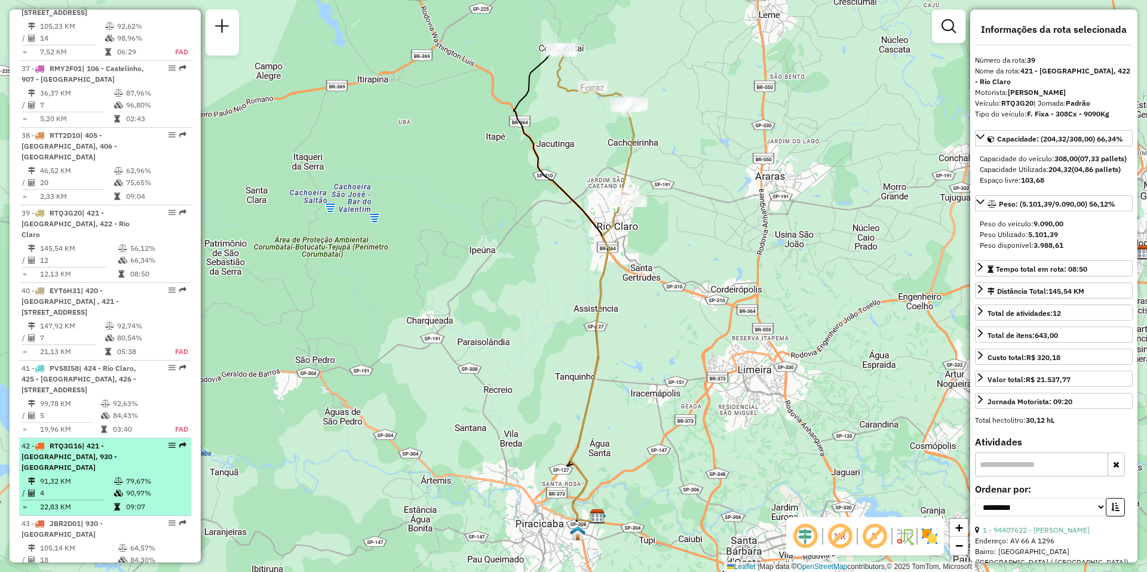
click at [91, 476] on td "91,32 KM" at bounding box center [76, 482] width 74 height 12
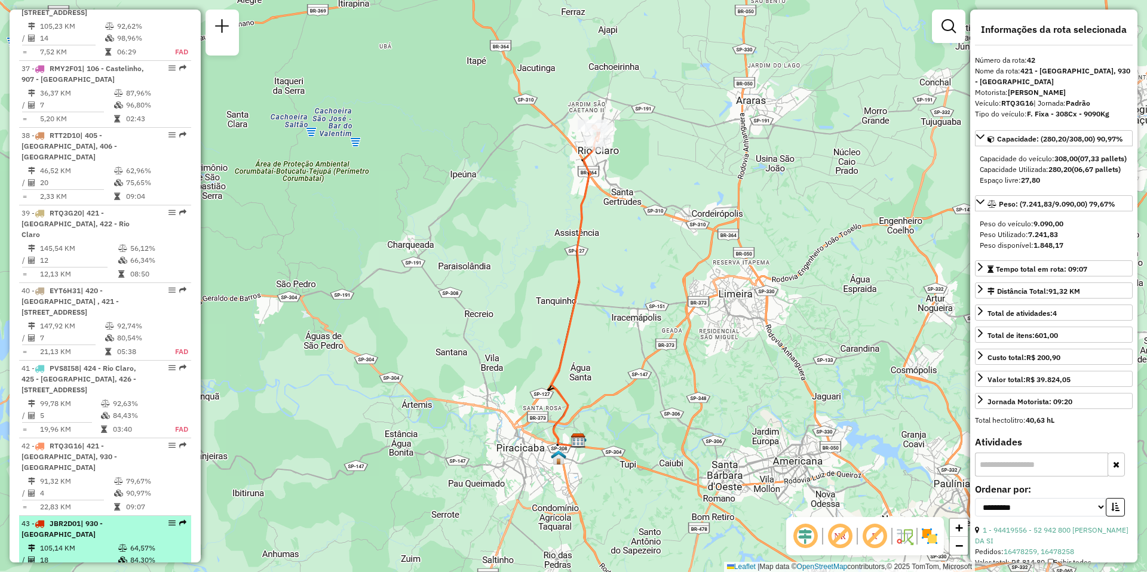
click at [91, 543] on td "105,14 KM" at bounding box center [78, 549] width 78 height 12
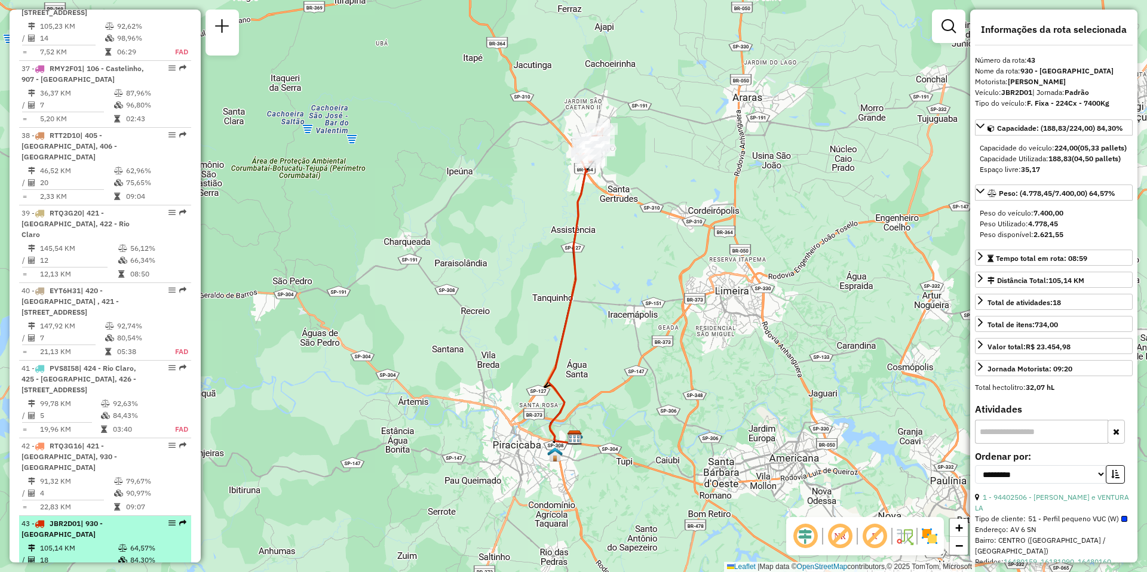
scroll to position [3171, 0]
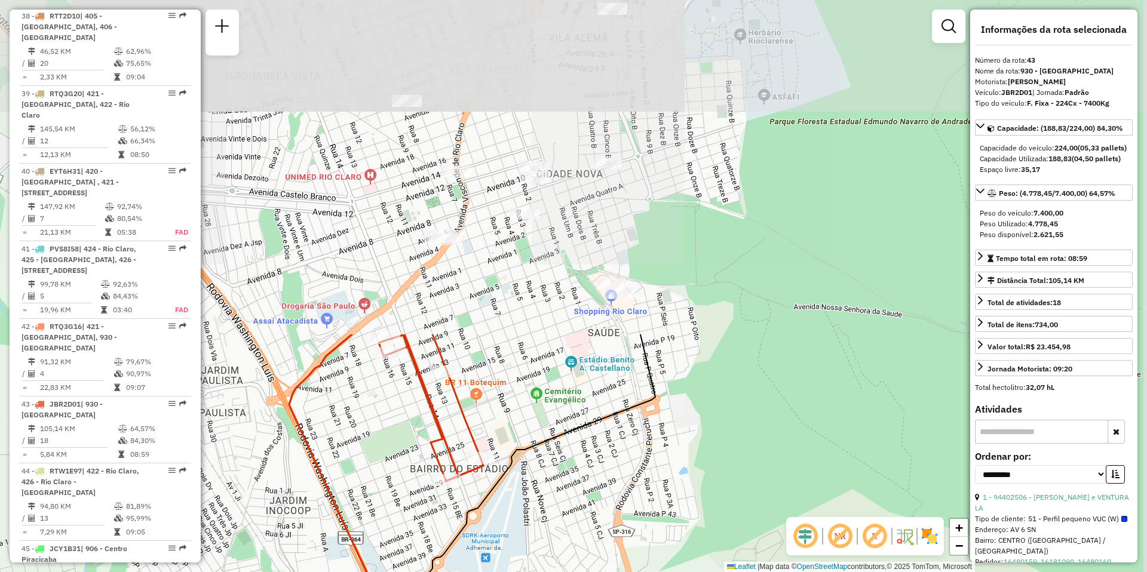
drag, startPoint x: 758, startPoint y: 143, endPoint x: 589, endPoint y: 535, distance: 426.9
click at [589, 535] on div "Janela de atendimento Grade de atendimento Capacidade Transportadoras Veículos …" at bounding box center [573, 286] width 1147 height 572
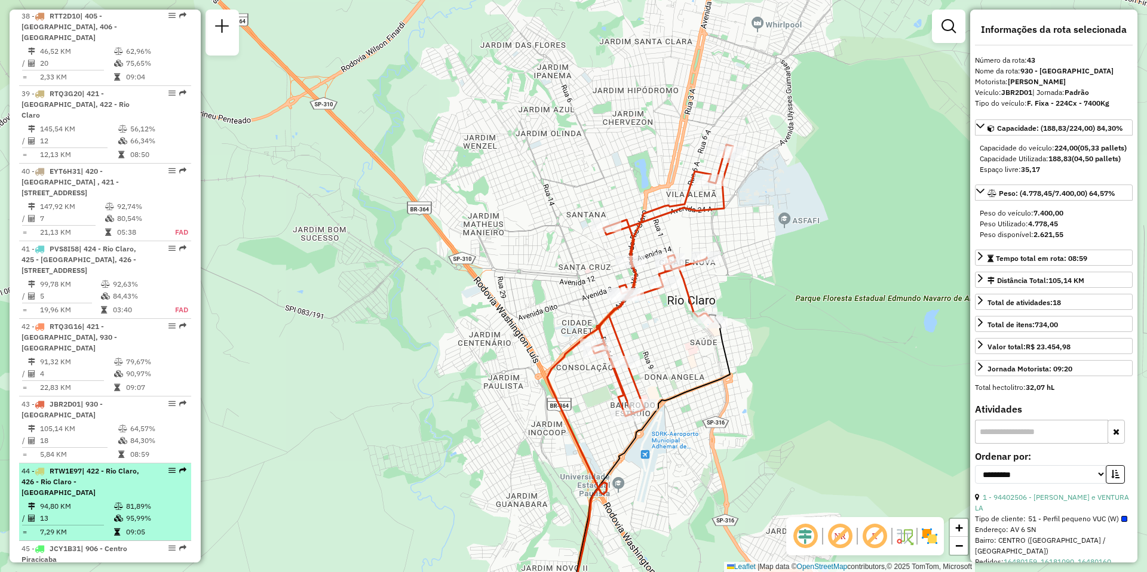
click at [62, 467] on span "| 422 - Rio Claro, 426 - Rio Claro - [GEOGRAPHIC_DATA]" at bounding box center [81, 482] width 118 height 30
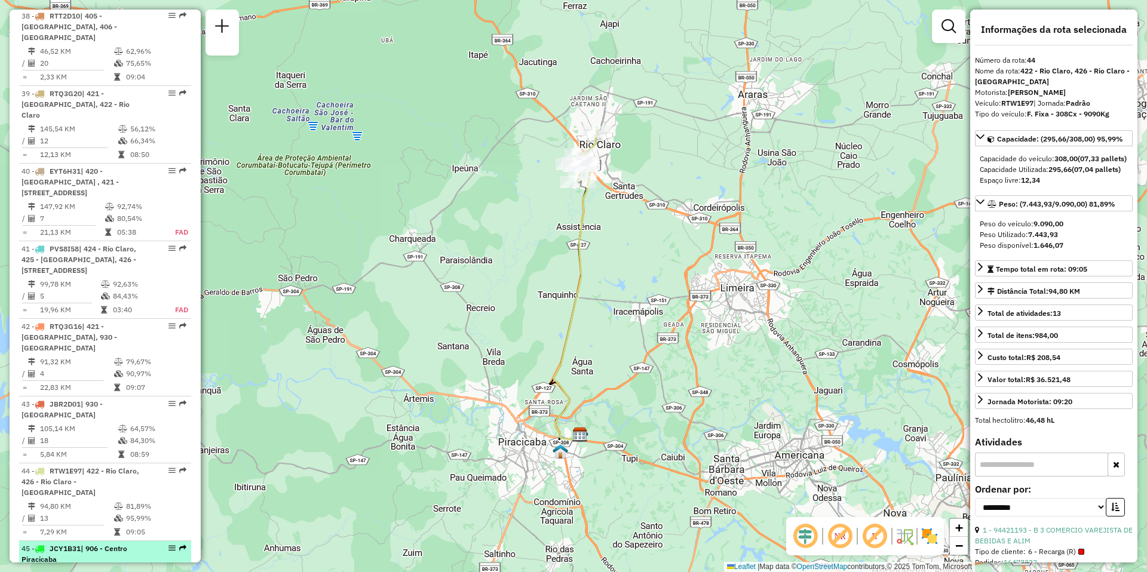
click at [78, 568] on td "32,44 KM" at bounding box center [76, 574] width 74 height 12
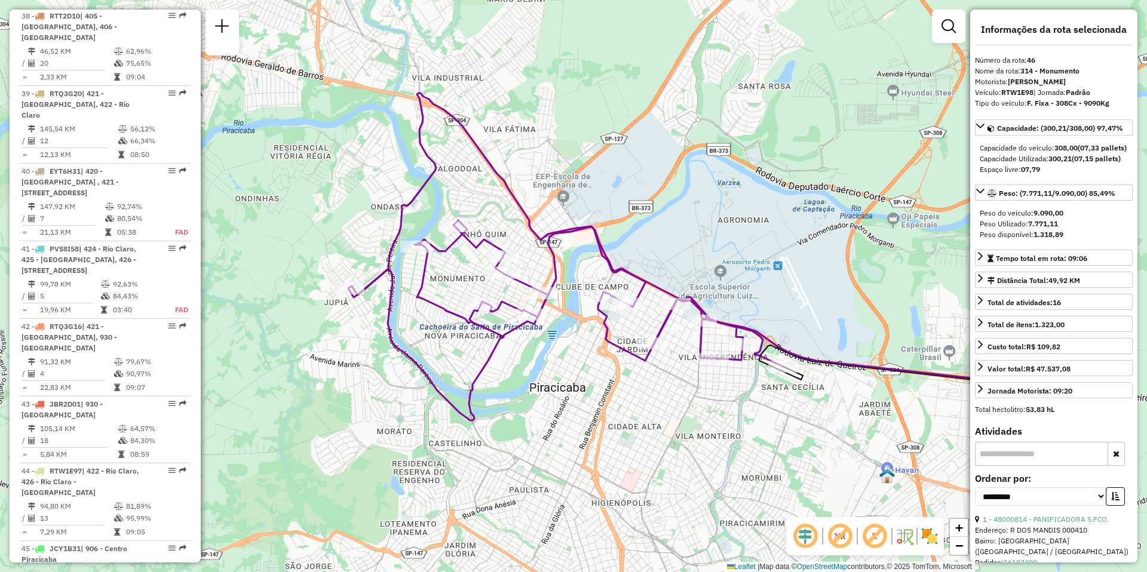
drag, startPoint x: 506, startPoint y: 419, endPoint x: 632, endPoint y: 390, distance: 129.4
click at [632, 390] on div "Janela de atendimento Grade de atendimento Capacidade Transportadoras Veículos …" at bounding box center [573, 286] width 1147 height 572
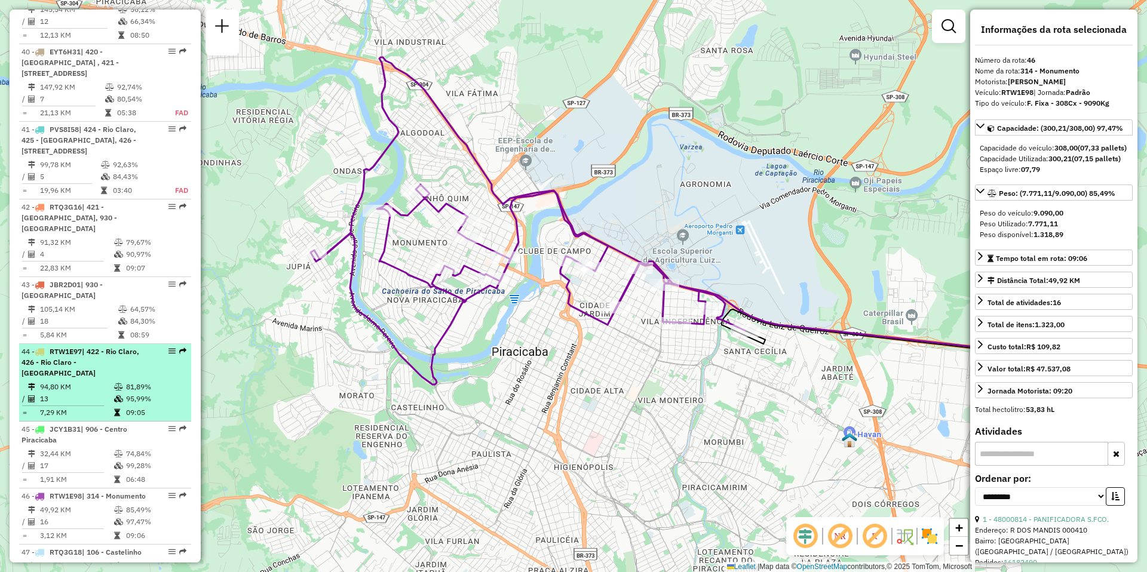
scroll to position [3351, 0]
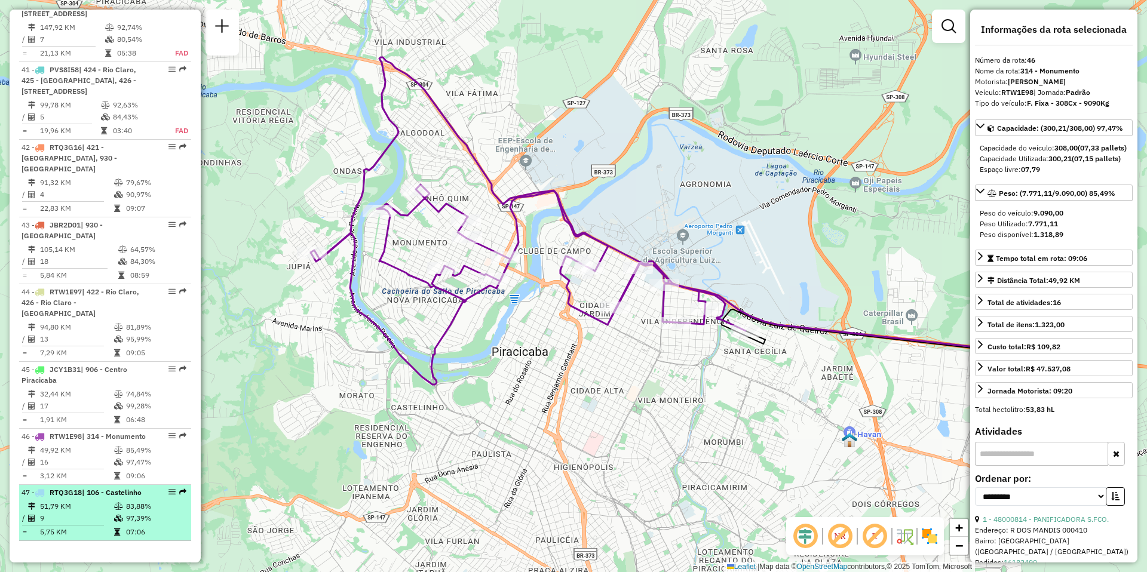
click at [100, 485] on li "47 - RTQ3G18 | 106 - Castelinho 51,79 KM 83,88% / 9 97,39% = 5,75 KM 07:06" at bounding box center [105, 513] width 172 height 56
